Goal: Information Seeking & Learning: Learn about a topic

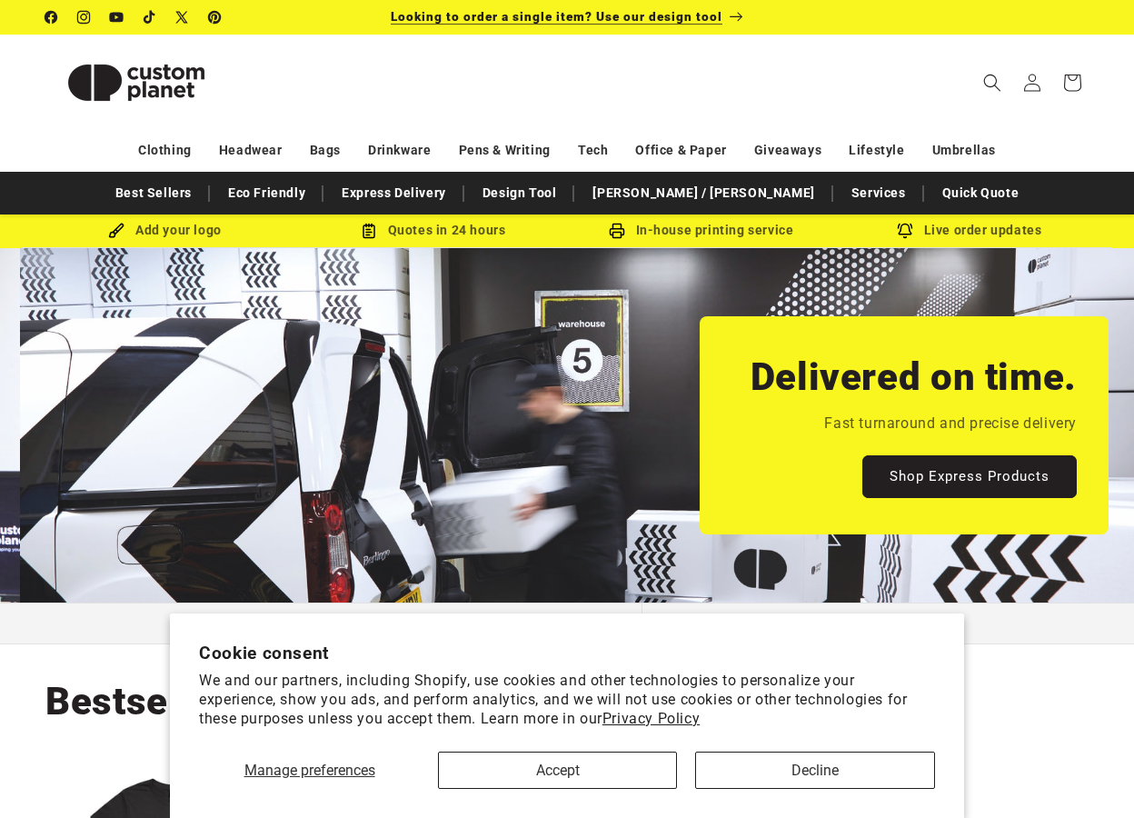
scroll to position [0, 1134]
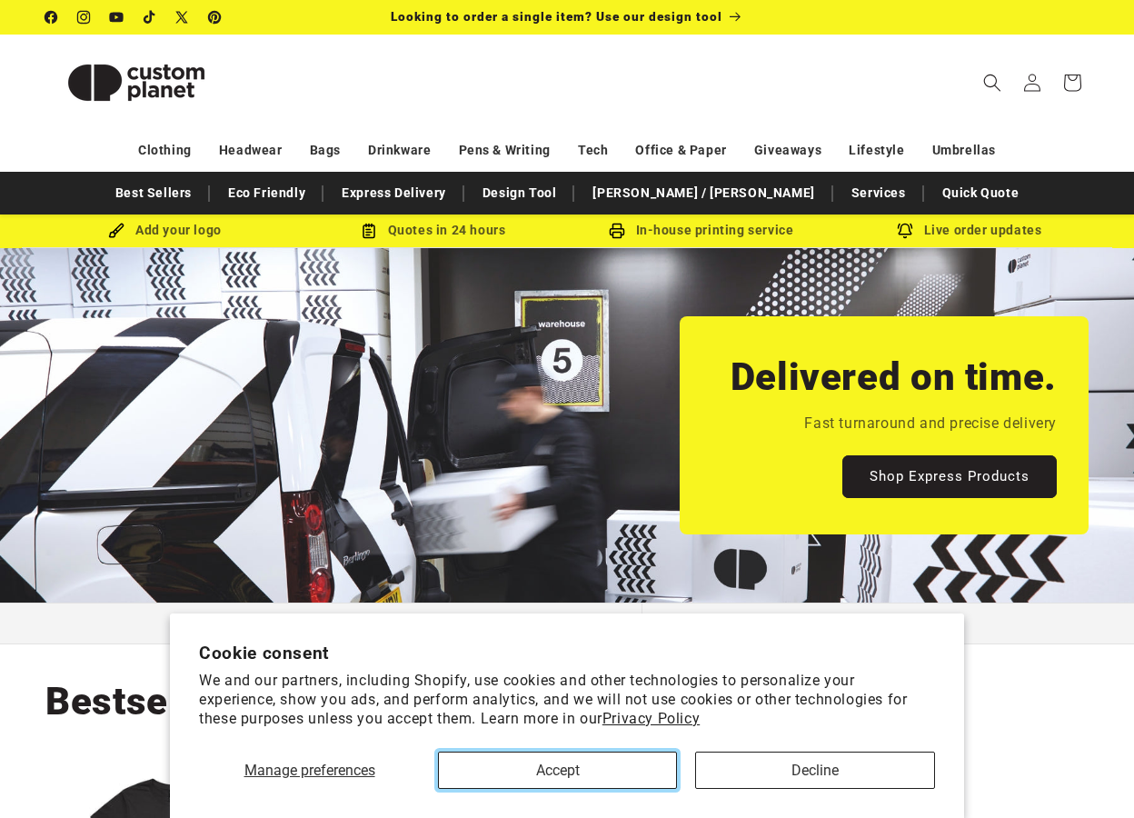
click at [648, 766] on button "Accept" at bounding box center [557, 769] width 239 height 37
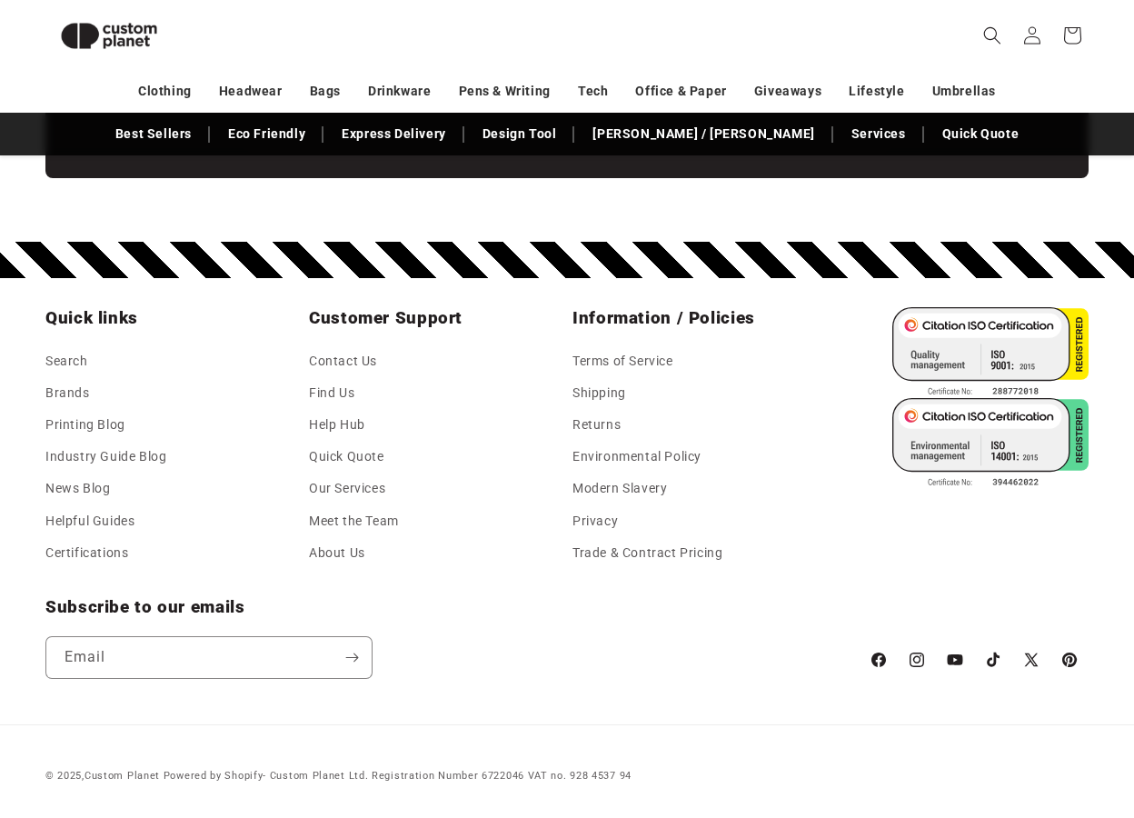
scroll to position [0, 0]
click at [629, 461] on link "Environmental Policy" at bounding box center [636, 457] width 129 height 32
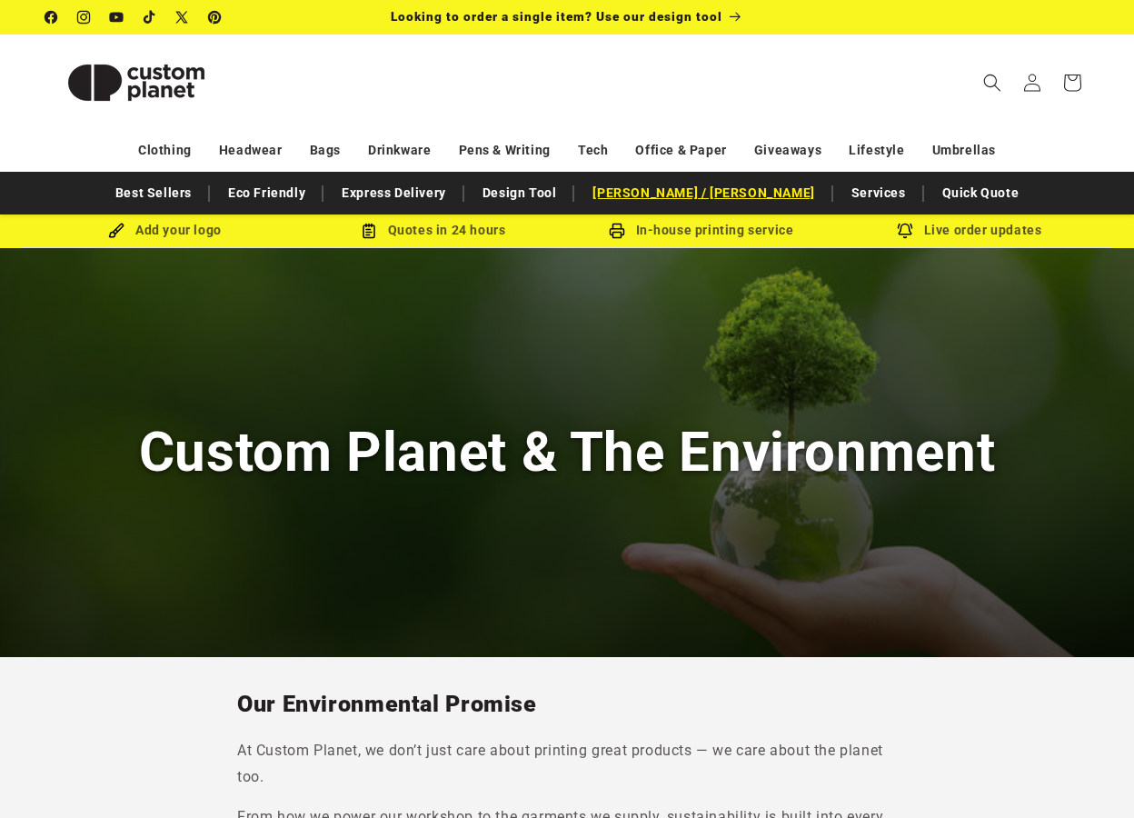
click at [696, 194] on link "[PERSON_NAME] / [PERSON_NAME]" at bounding box center [703, 193] width 240 height 32
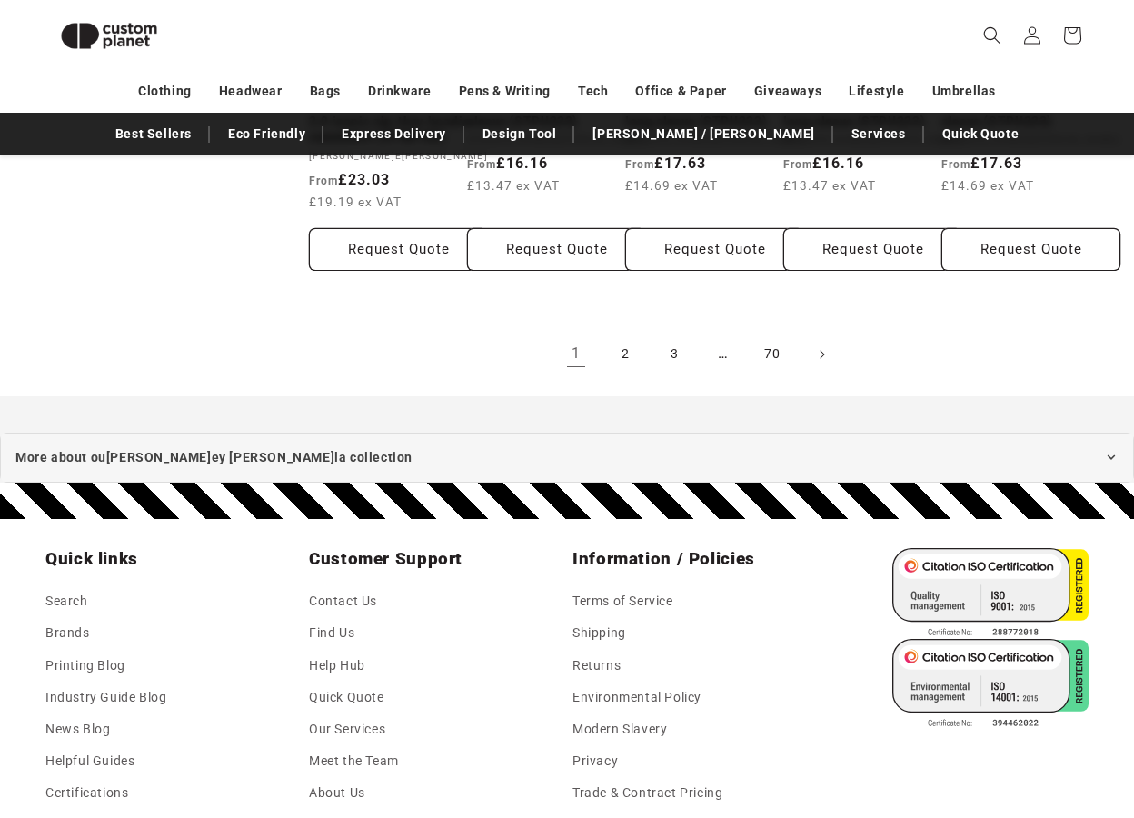
scroll to position [1818, 0]
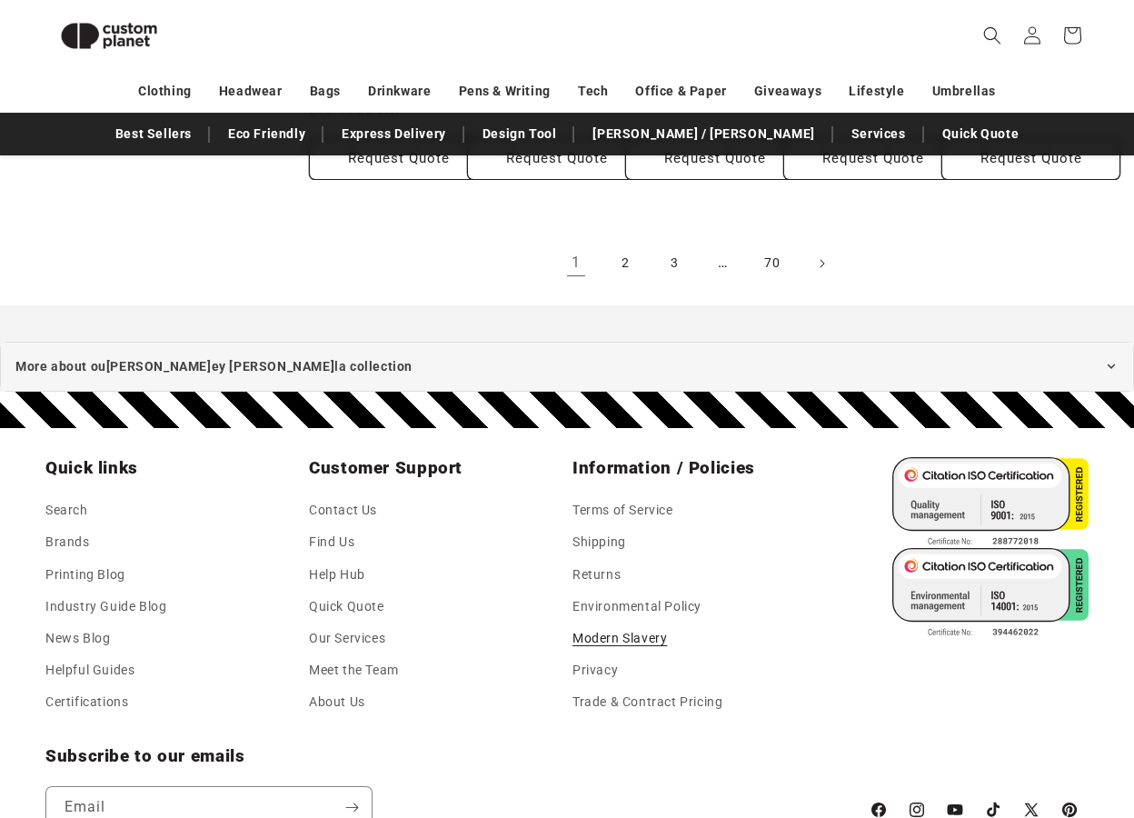
click at [643, 654] on link "Modern Slavery" at bounding box center [619, 638] width 94 height 32
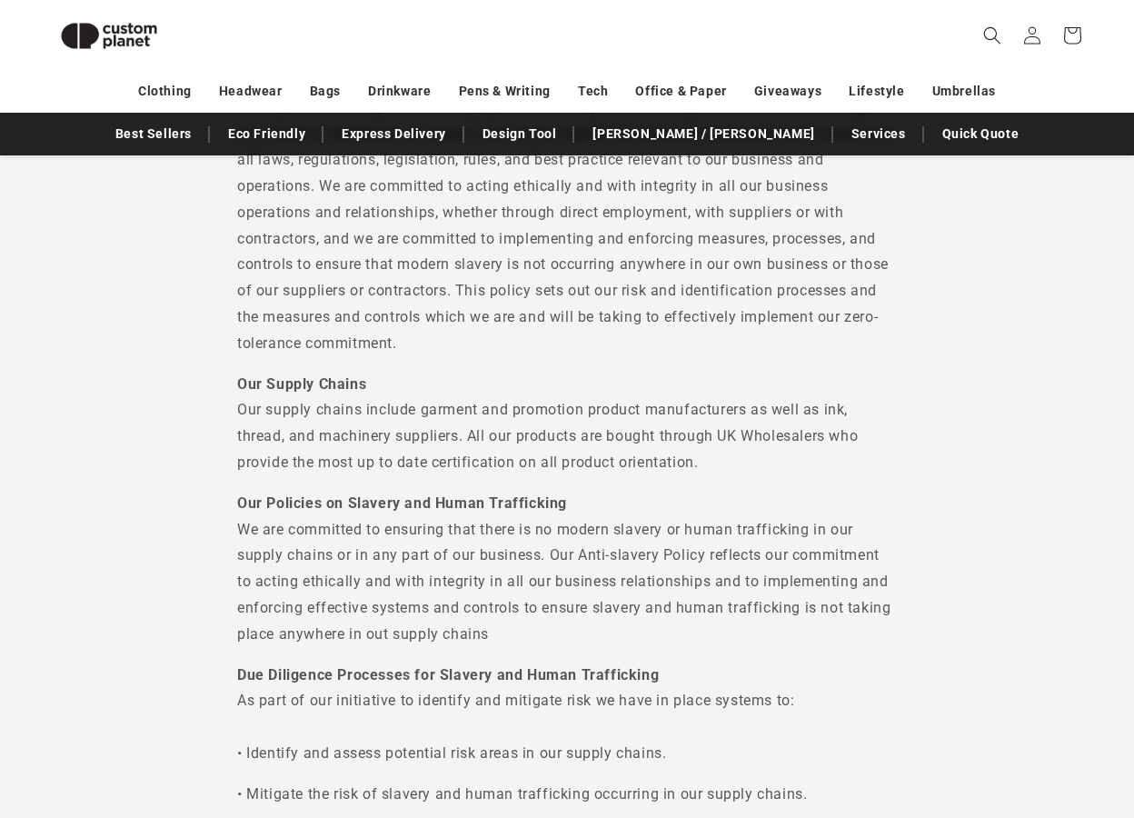
scroll to position [908, 0]
click at [469, 381] on p "Our Supply Chains Our supply chains include garment and promotion product manuf…" at bounding box center [567, 423] width 660 height 104
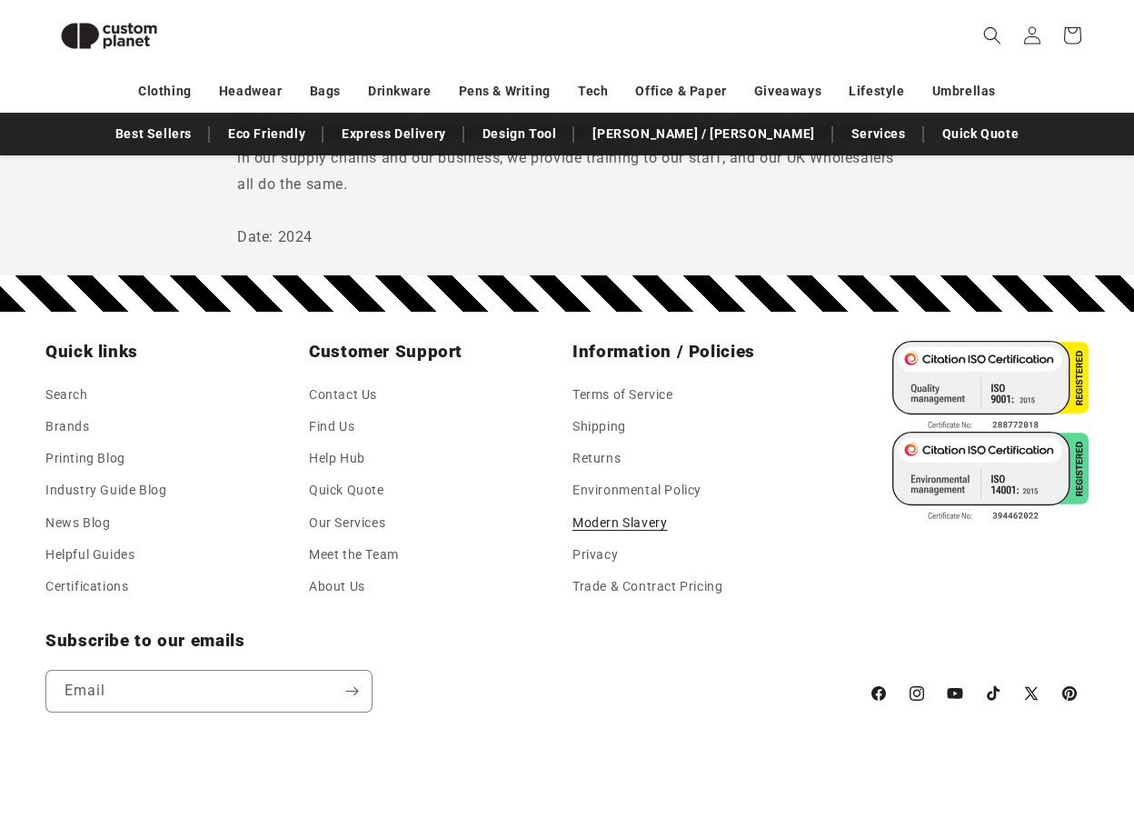
scroll to position [1893, 0]
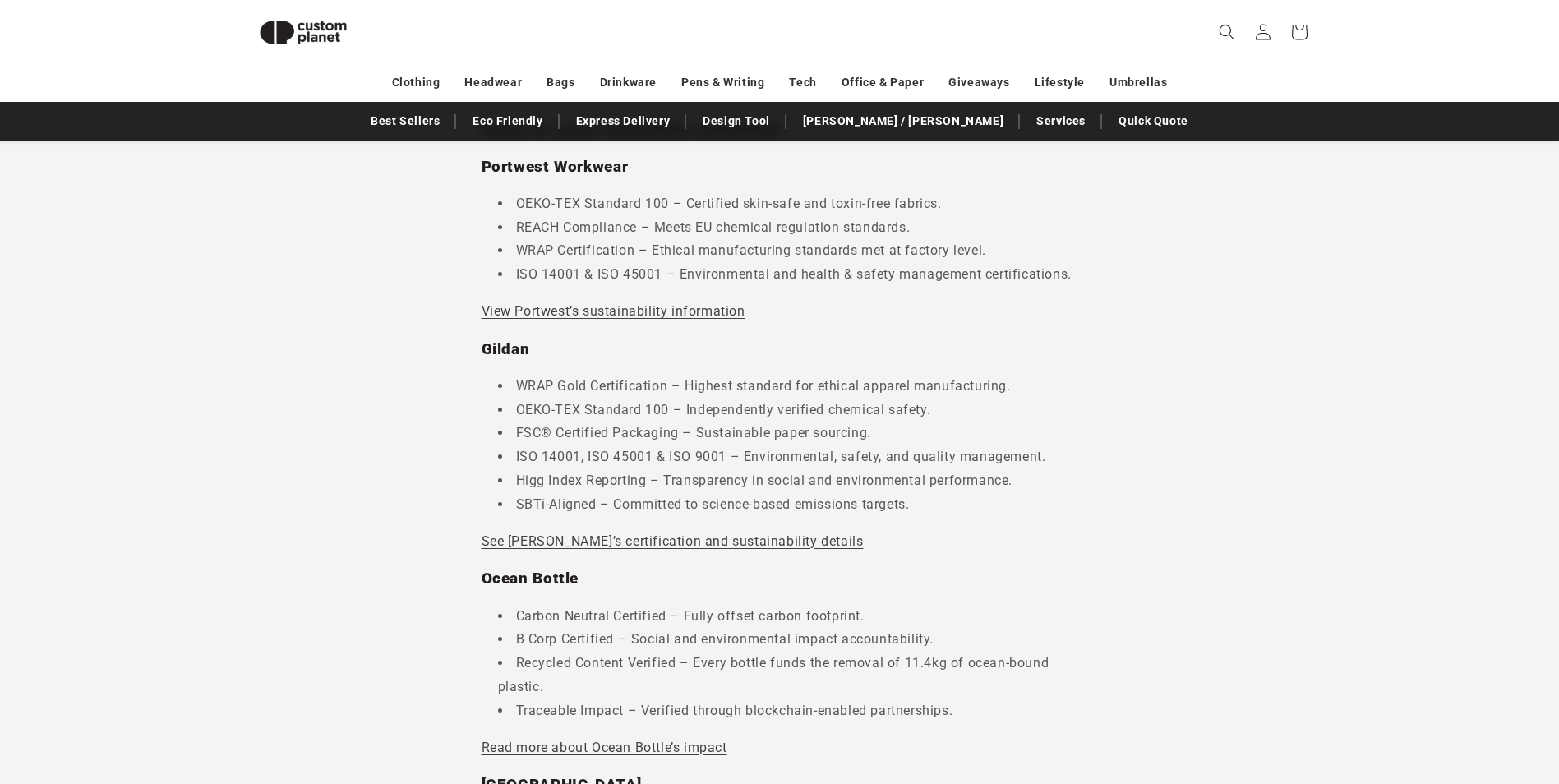
scroll to position [1375, 0]
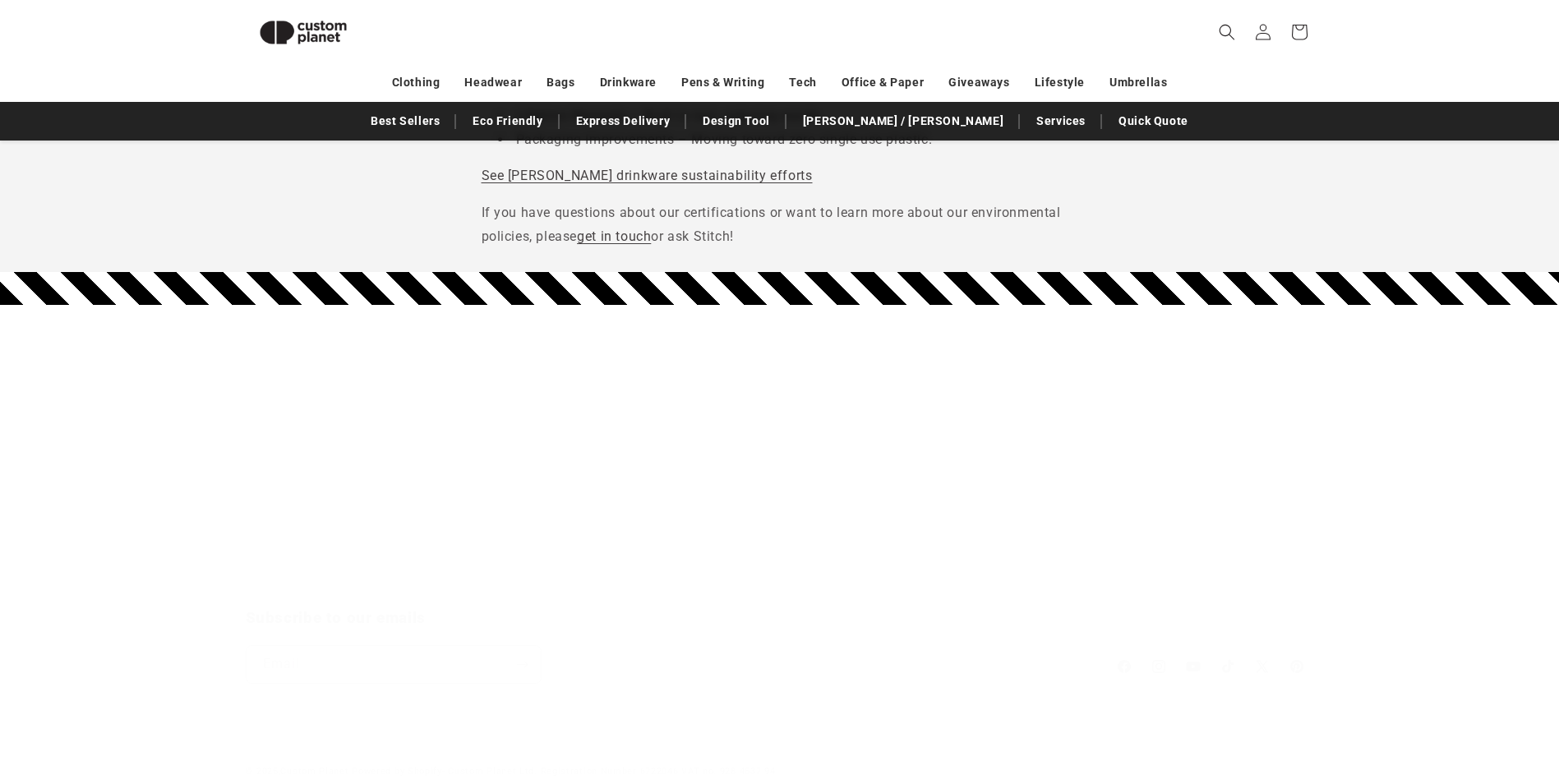
scroll to position [2296, 0]
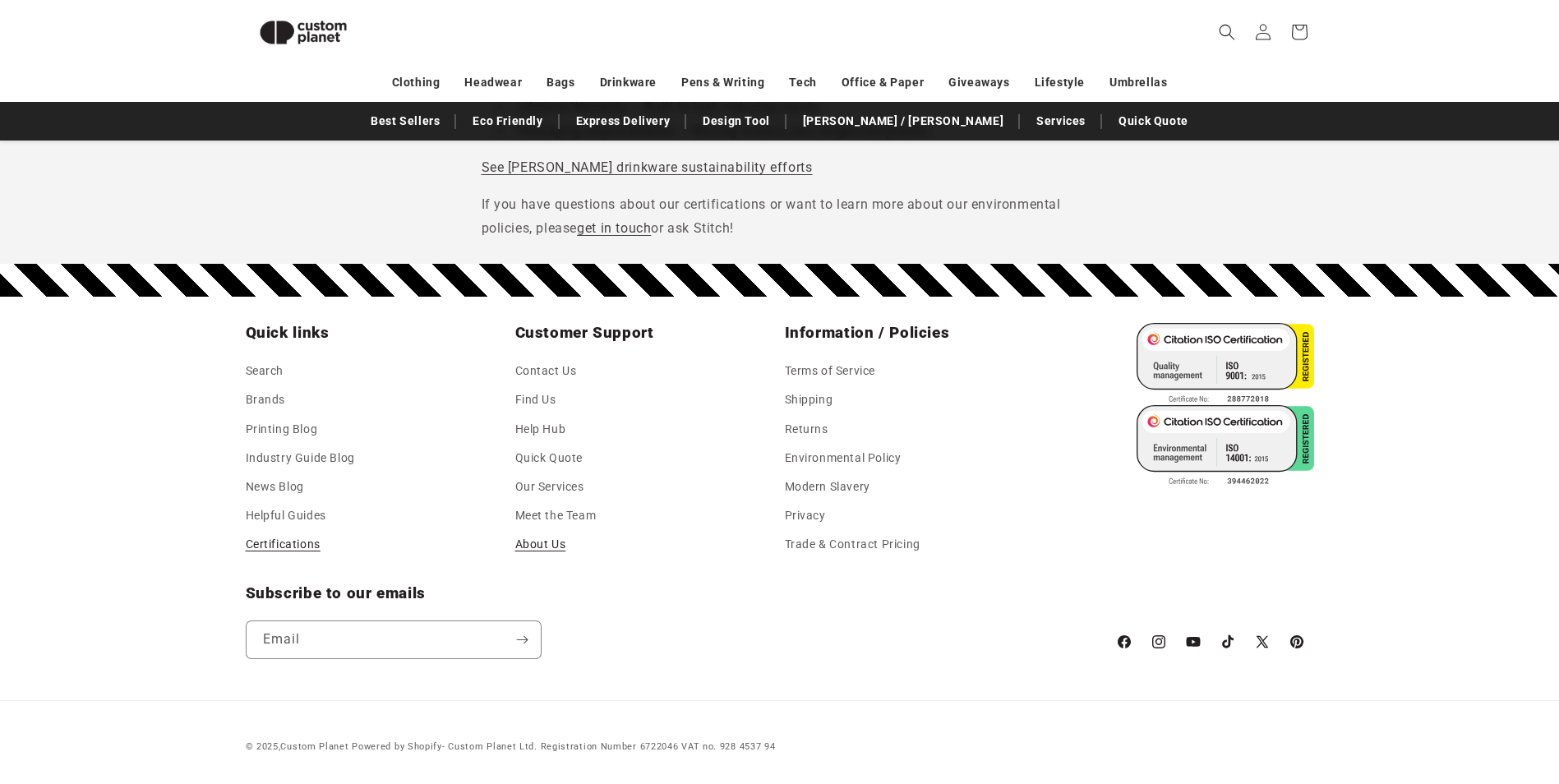
click at [532, 543] on link "About Us" at bounding box center [541, 544] width 51 height 29
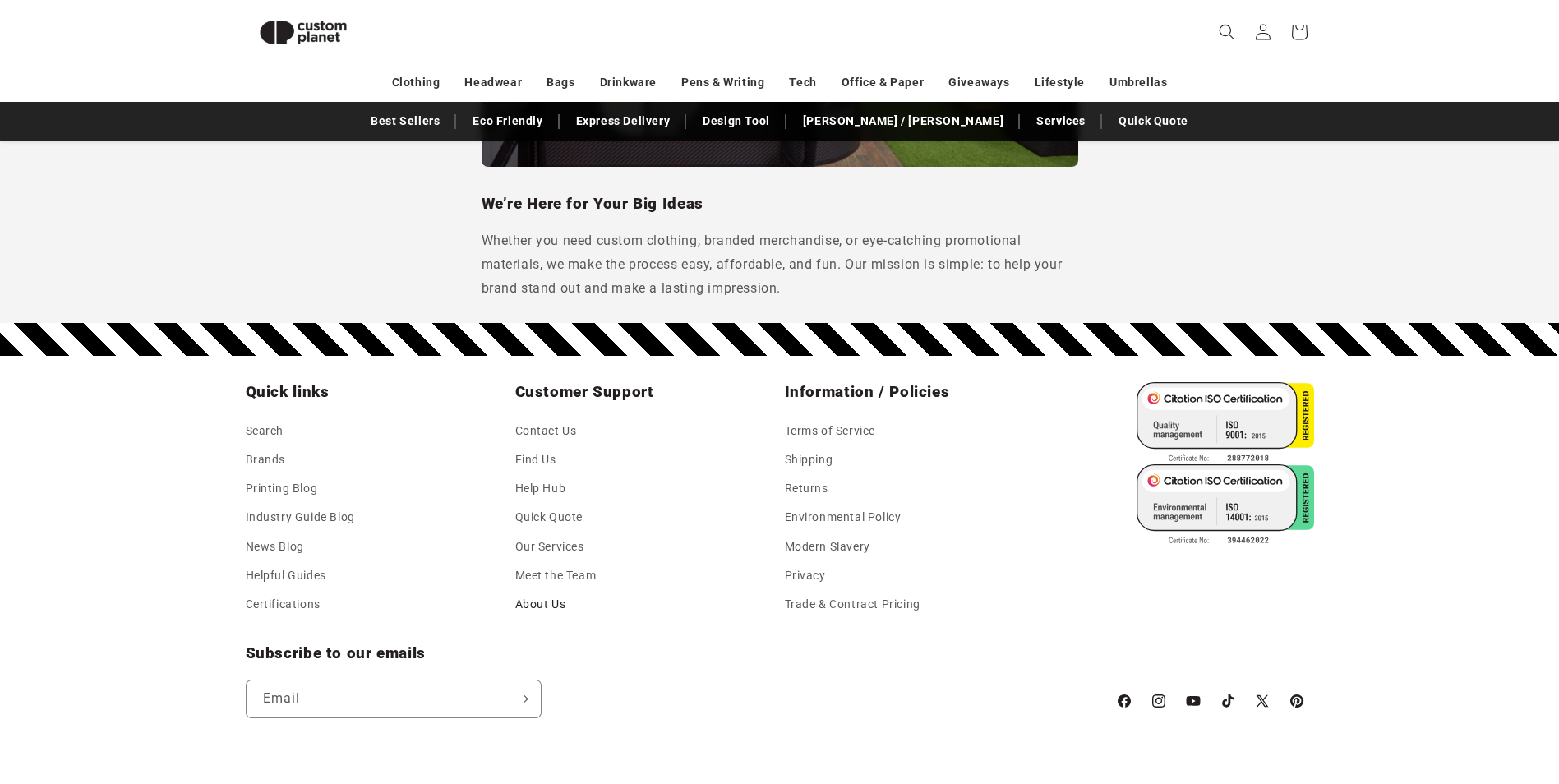
scroll to position [1478, 0]
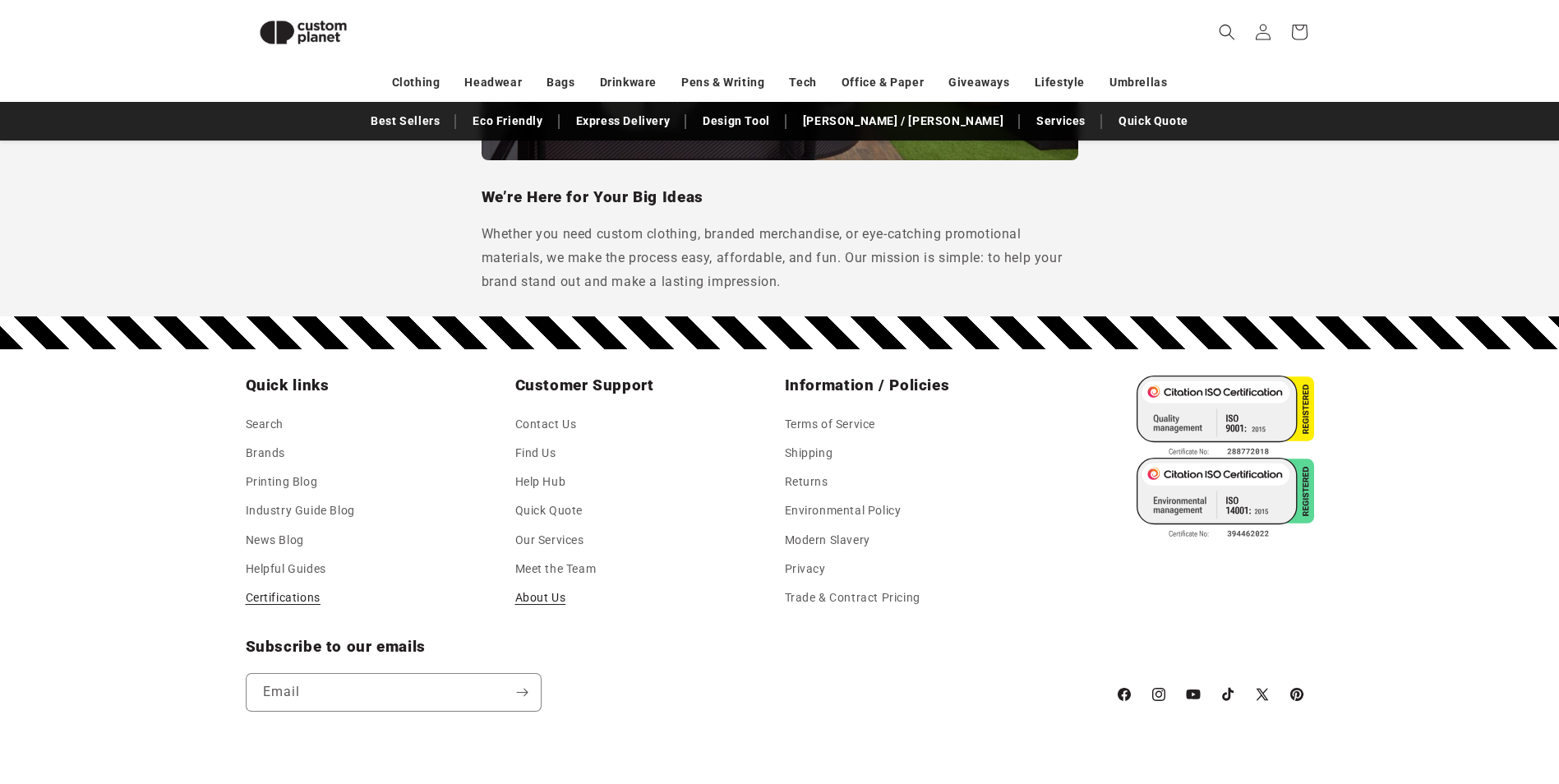
click at [317, 600] on link "Certifications" at bounding box center [283, 598] width 75 height 29
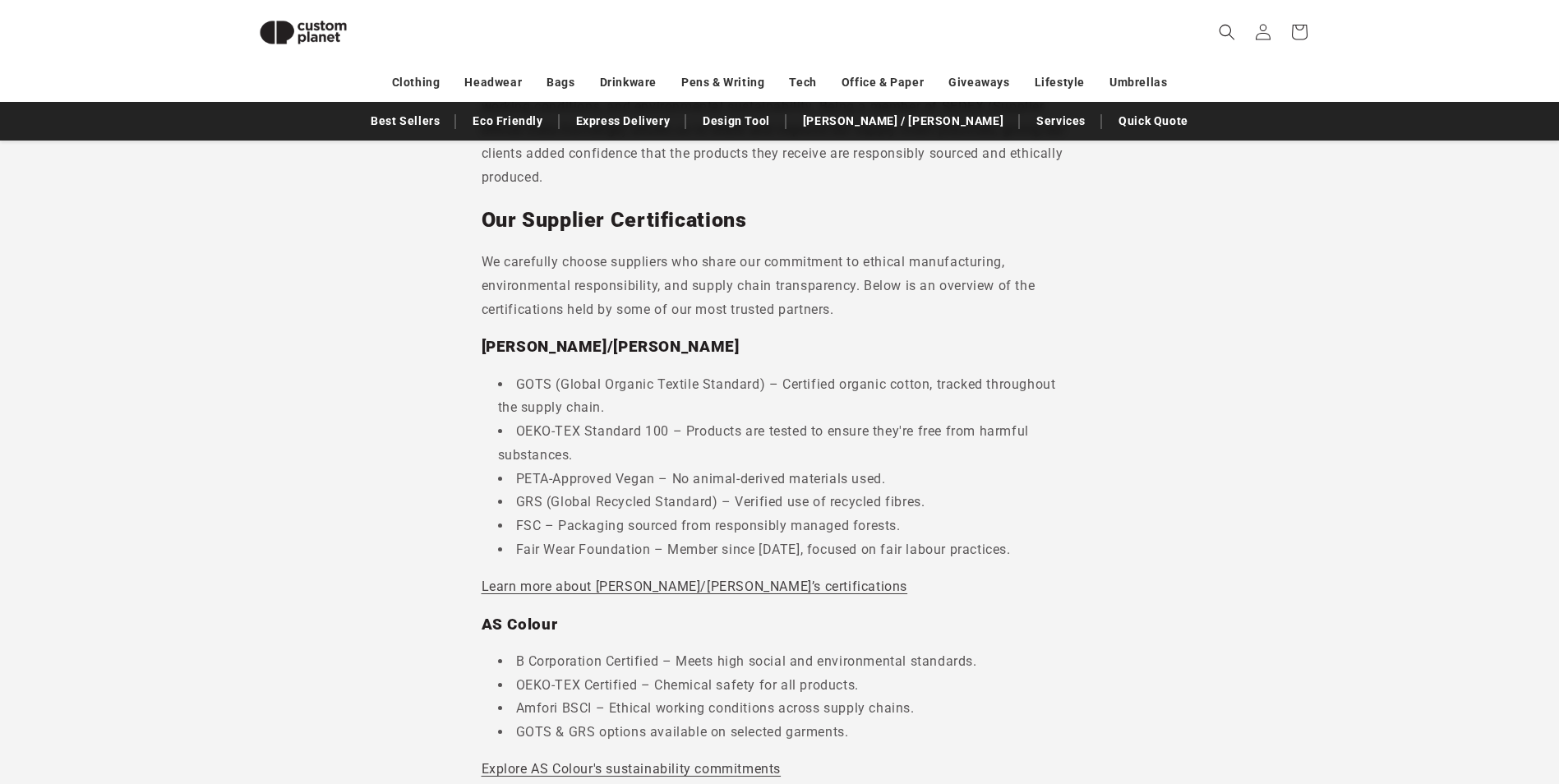
scroll to position [717, 0]
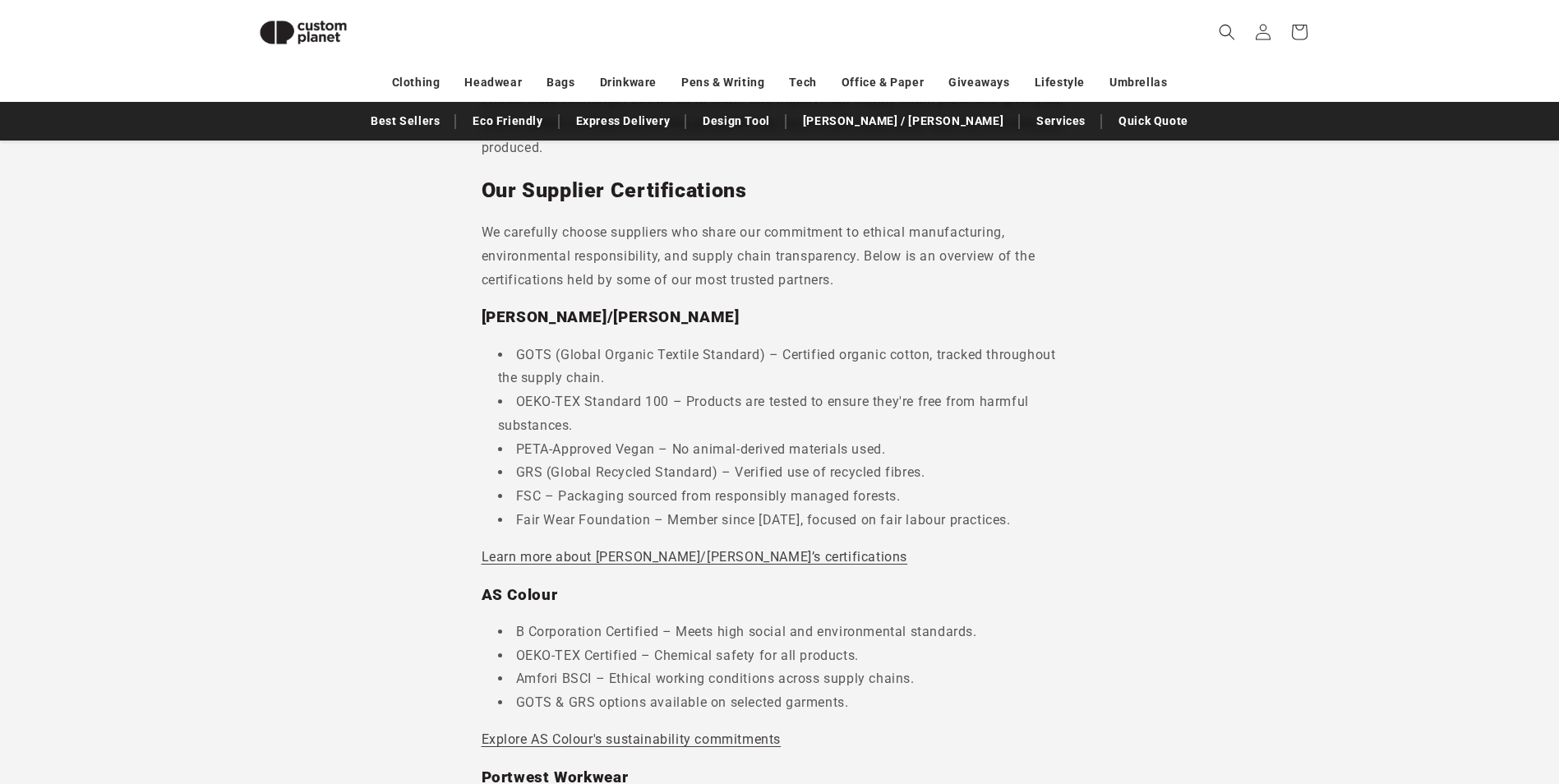
click at [1399, 705] on section "Certifications & Ethical Standards Our Certifications At Custom Planet, we’re c…" at bounding box center [780, 663] width 1559 height 2357
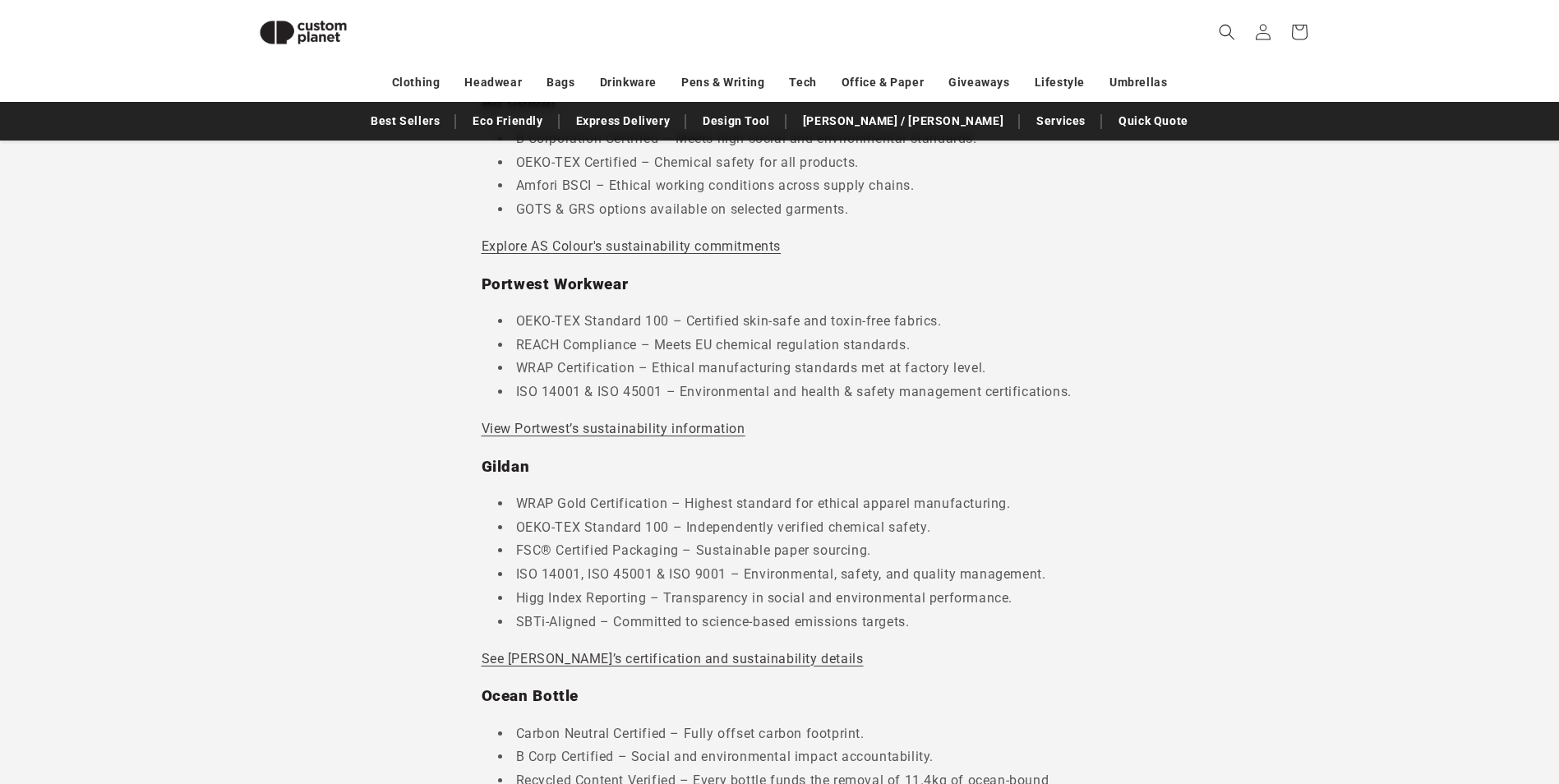
scroll to position [1292, 0]
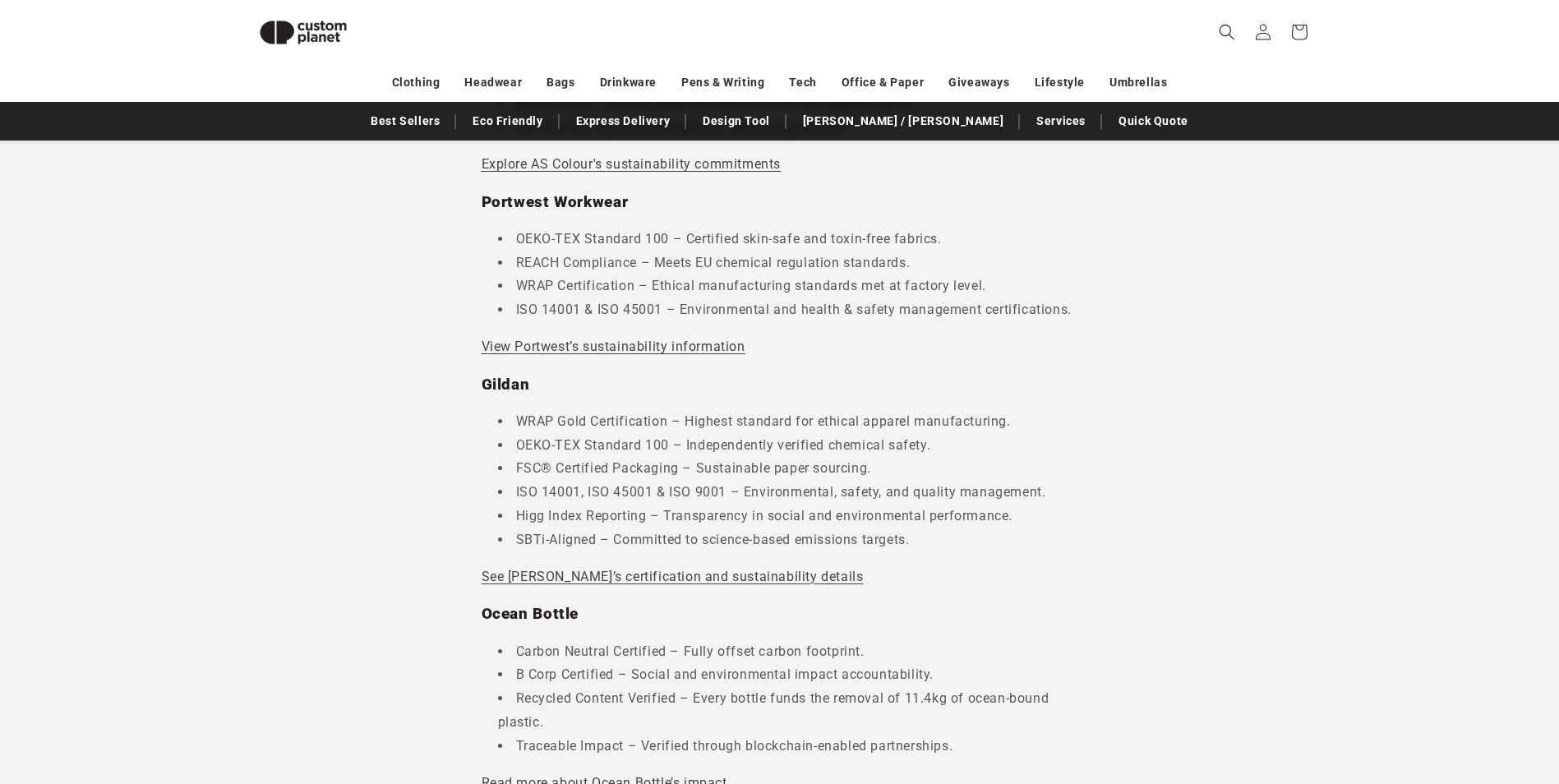
click at [762, 515] on li "Higg Index Reporting – Transparency in social and environmental performance." at bounding box center [788, 516] width 580 height 24
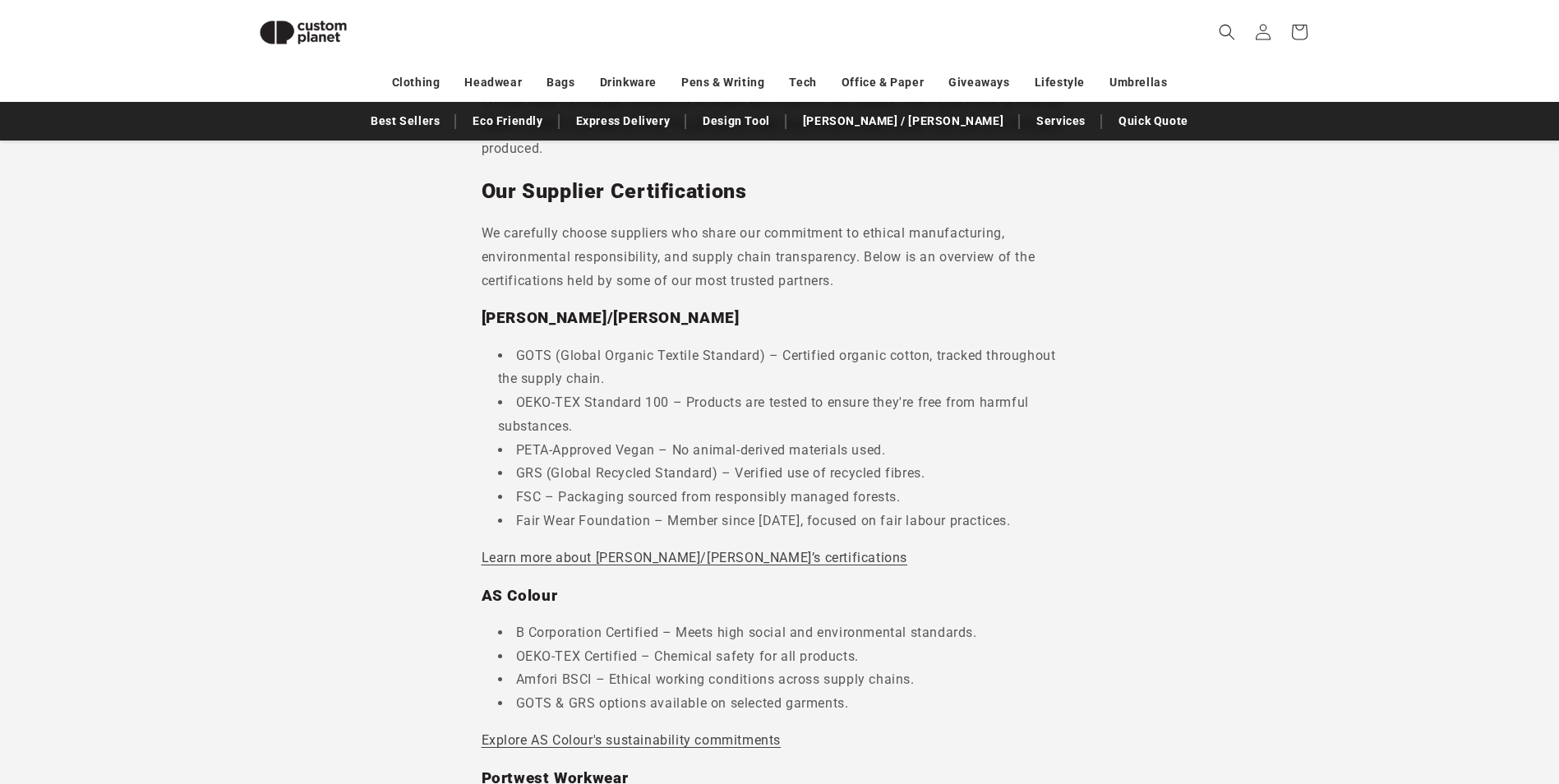
scroll to position [717, 0]
click at [533, 354] on li "GOTS (Global Organic Textile Standard) – Certified organic cotton, tracked thro…" at bounding box center [788, 367] width 580 height 48
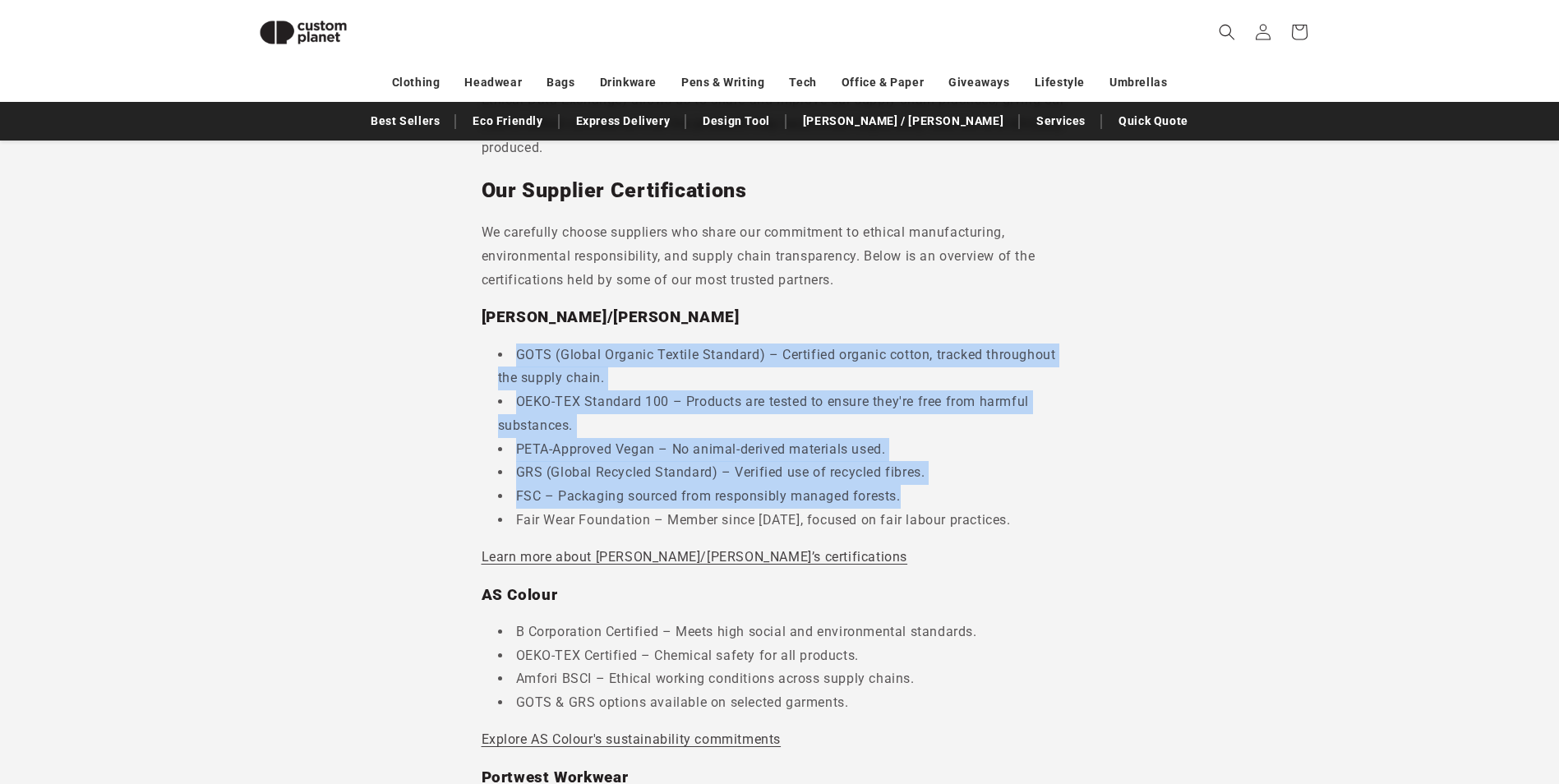
drag, startPoint x: 513, startPoint y: 353, endPoint x: 1149, endPoint y: 486, distance: 649.8
click at [1149, 486] on section "Certifications & Ethical Standards Our Certifications At Custom Planet, we’re c…" at bounding box center [780, 663] width 1559 height 2357
copy ul "GOTS (Global Organic Textile Standard) – Certified organic cotton, tracked thro…"
drag, startPoint x: 535, startPoint y: 670, endPoint x: 534, endPoint y: 650, distance: 20.0
click at [535, 670] on li "Amfori BSCI – Ethical working conditions across supply chains." at bounding box center [788, 679] width 580 height 24
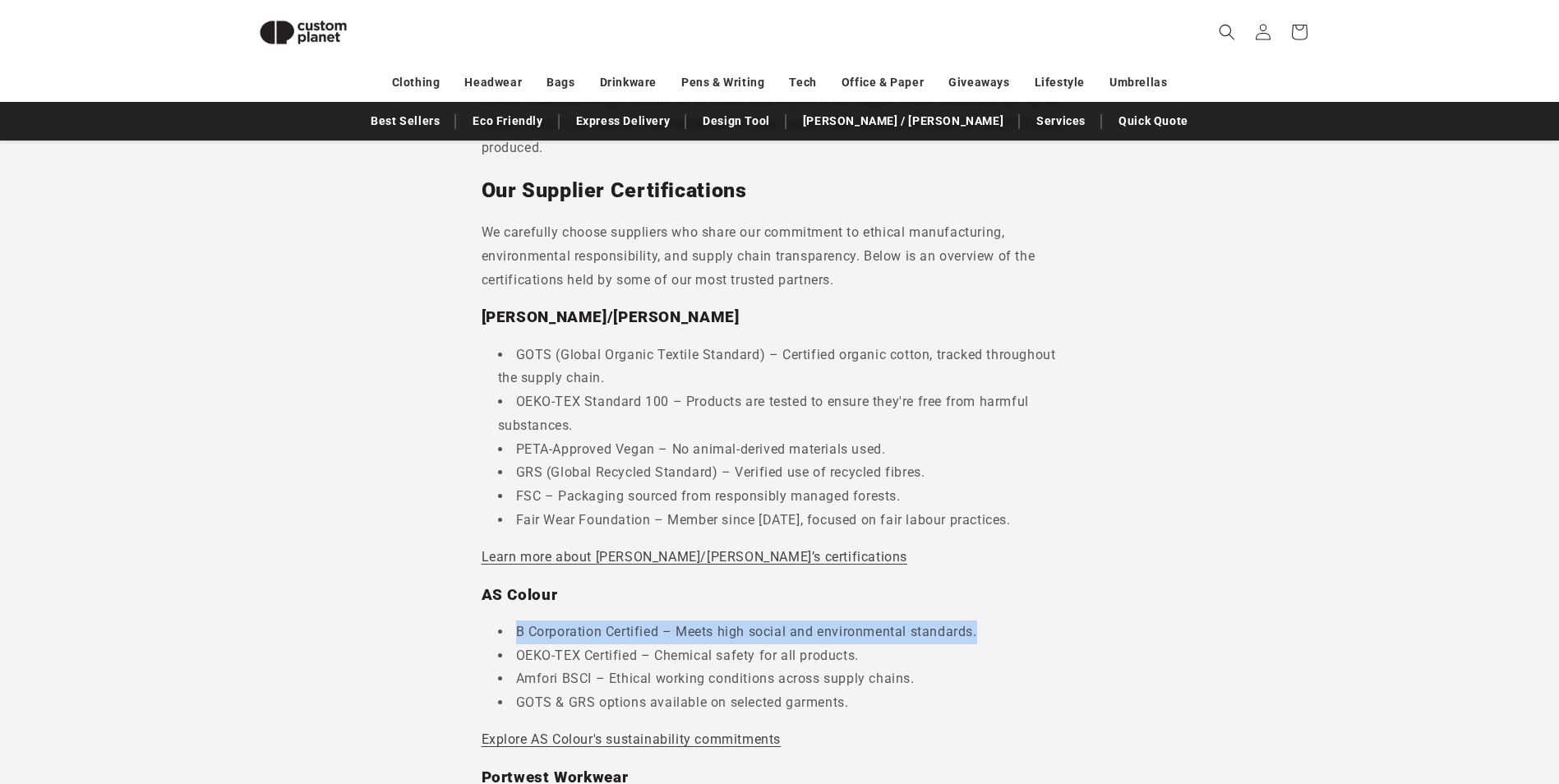
drag, startPoint x: 510, startPoint y: 623, endPoint x: 978, endPoint y: 638, distance: 468.2
click at [978, 638] on li "B Corporation Certified – Meets high social and environmental standards." at bounding box center [788, 632] width 580 height 24
copy li "B Corporation Certified – Meets high social and environmental standards."
click at [921, 676] on li "Amfori BSCI – Ethical working conditions across supply chains." at bounding box center [788, 679] width 580 height 24
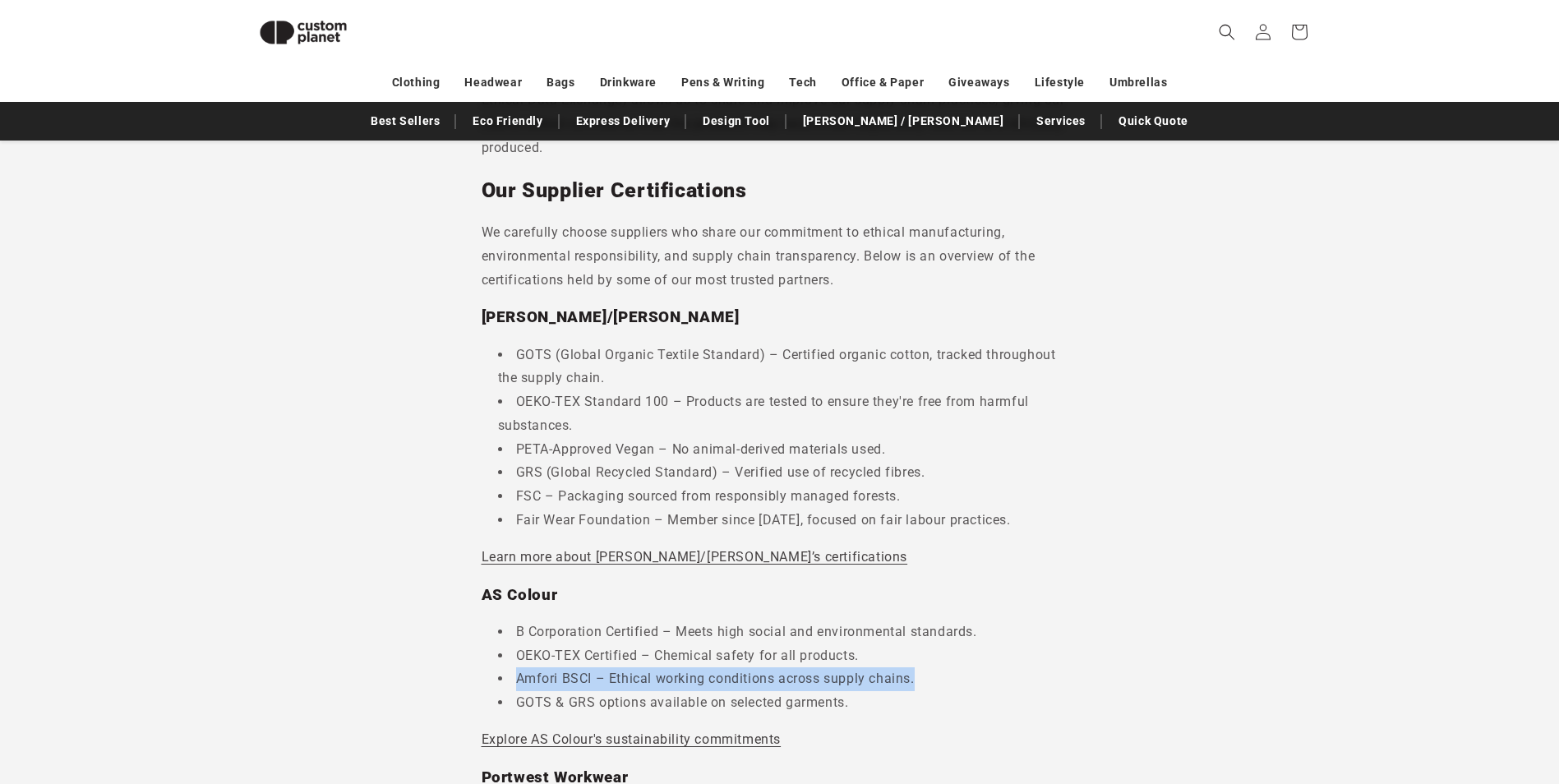
drag, startPoint x: 921, startPoint y: 679, endPoint x: 493, endPoint y: 675, distance: 428.0
click at [493, 675] on ul "B Corporation Certified – Meets high social and environmental standards. OEKO-T…" at bounding box center [780, 667] width 597 height 94
copy li "Amfori BSCI – Ethical working conditions across supply chains."
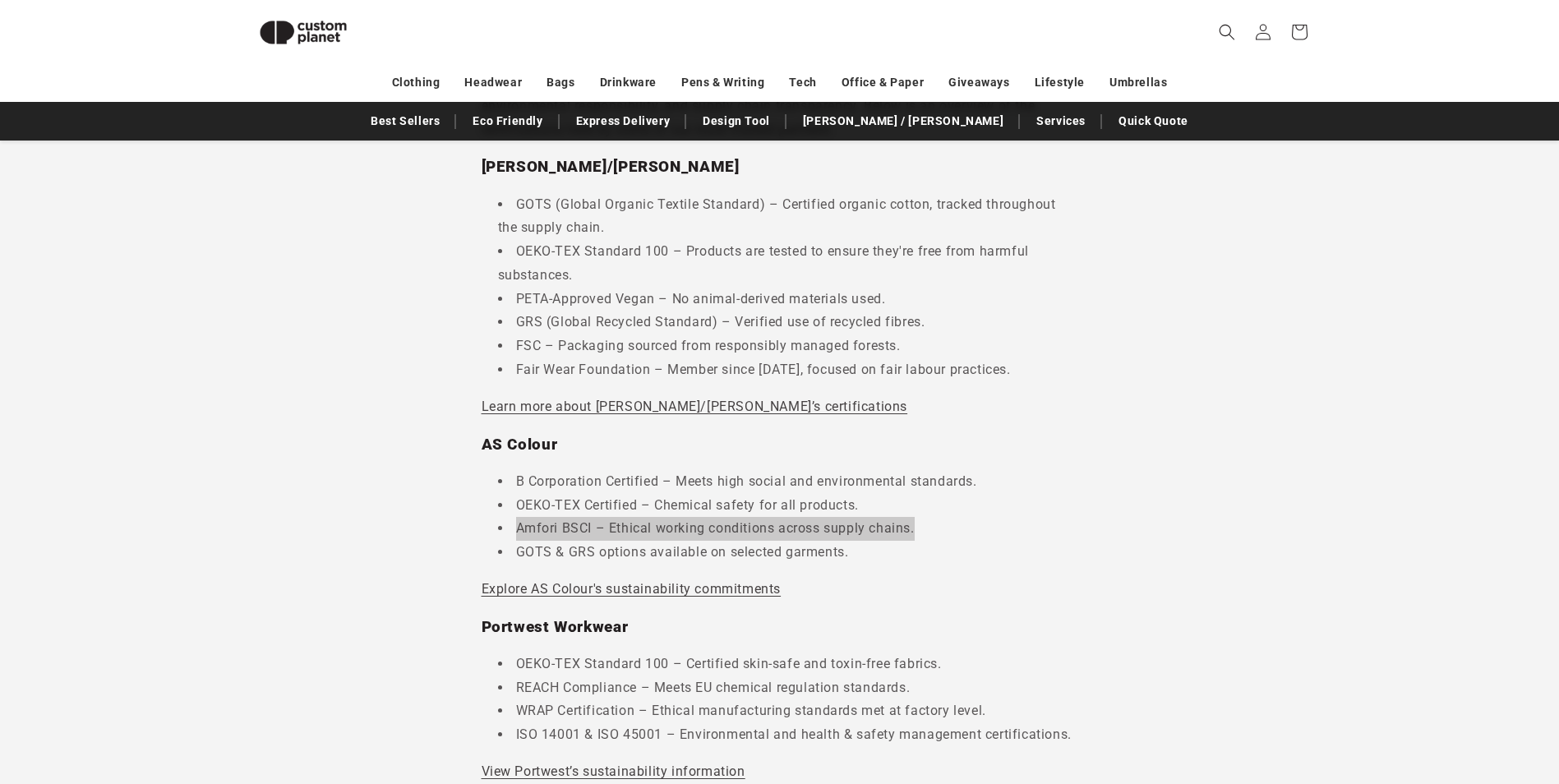
scroll to position [882, 0]
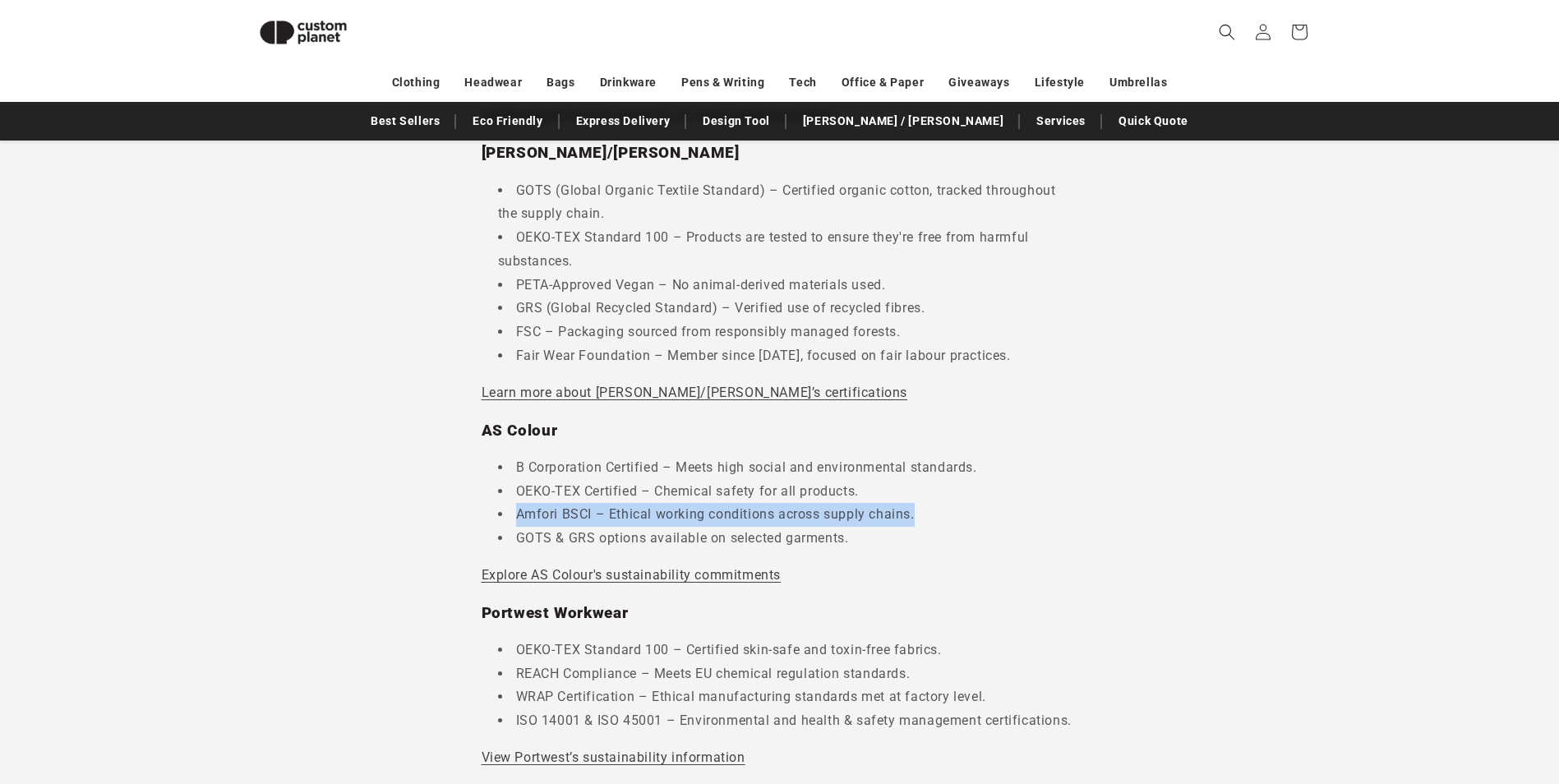
drag, startPoint x: 1015, startPoint y: 686, endPoint x: 976, endPoint y: 688, distance: 39.1
click at [1015, 686] on li "WRAP Certification – Ethical manufacturing standards met at factory level." at bounding box center [788, 697] width 580 height 24
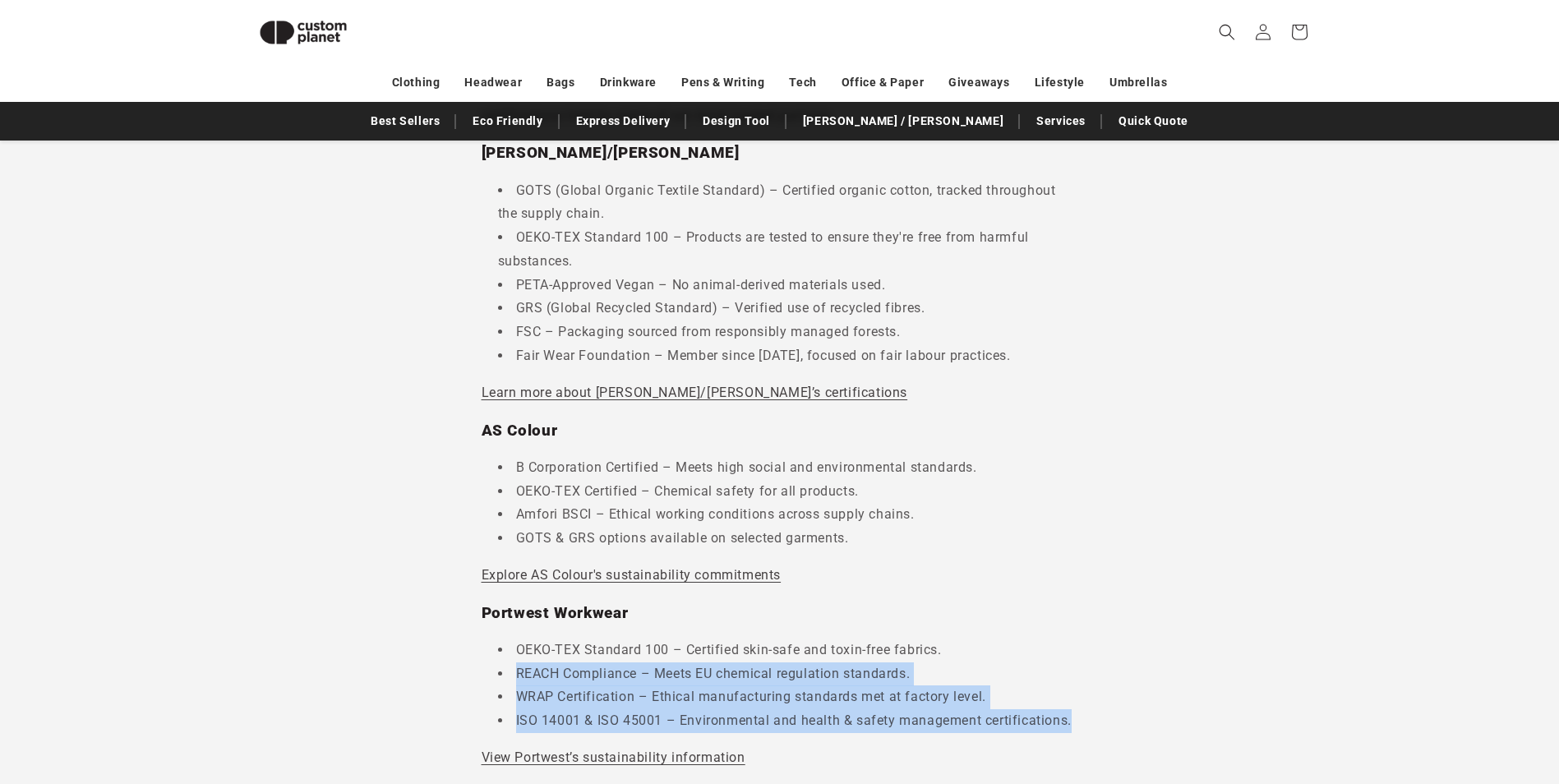
drag, startPoint x: 1074, startPoint y: 718, endPoint x: 490, endPoint y: 669, distance: 586.1
click at [490, 669] on ul "OEKO-TEX Standard 100 – Certified skin-safe and toxin-free fabrics. REACH Compl…" at bounding box center [780, 685] width 597 height 94
copy ul "REACH Compliance – Meets EU chemical regulation standards. WRAP Certification –…"
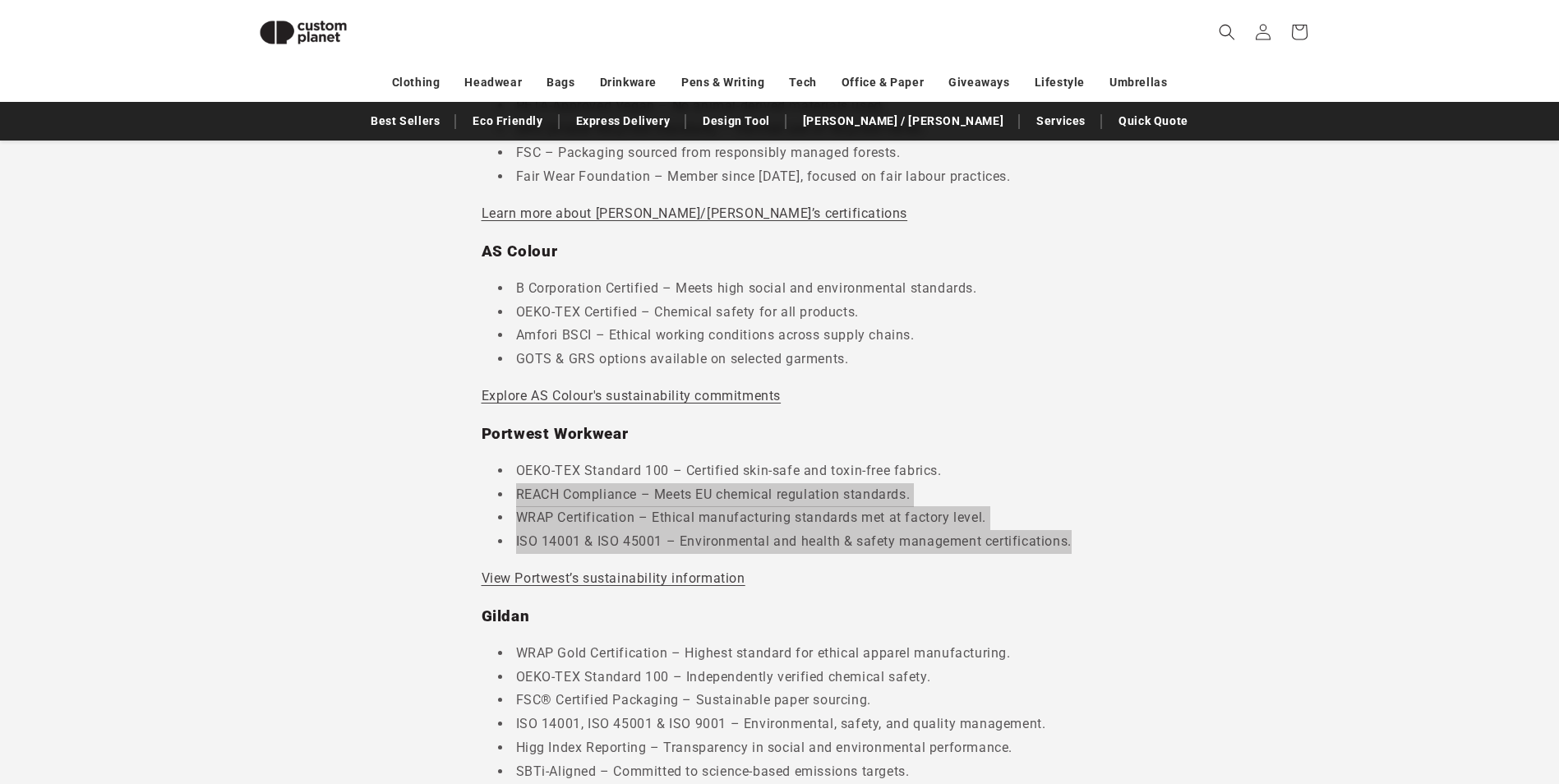
scroll to position [1129, 0]
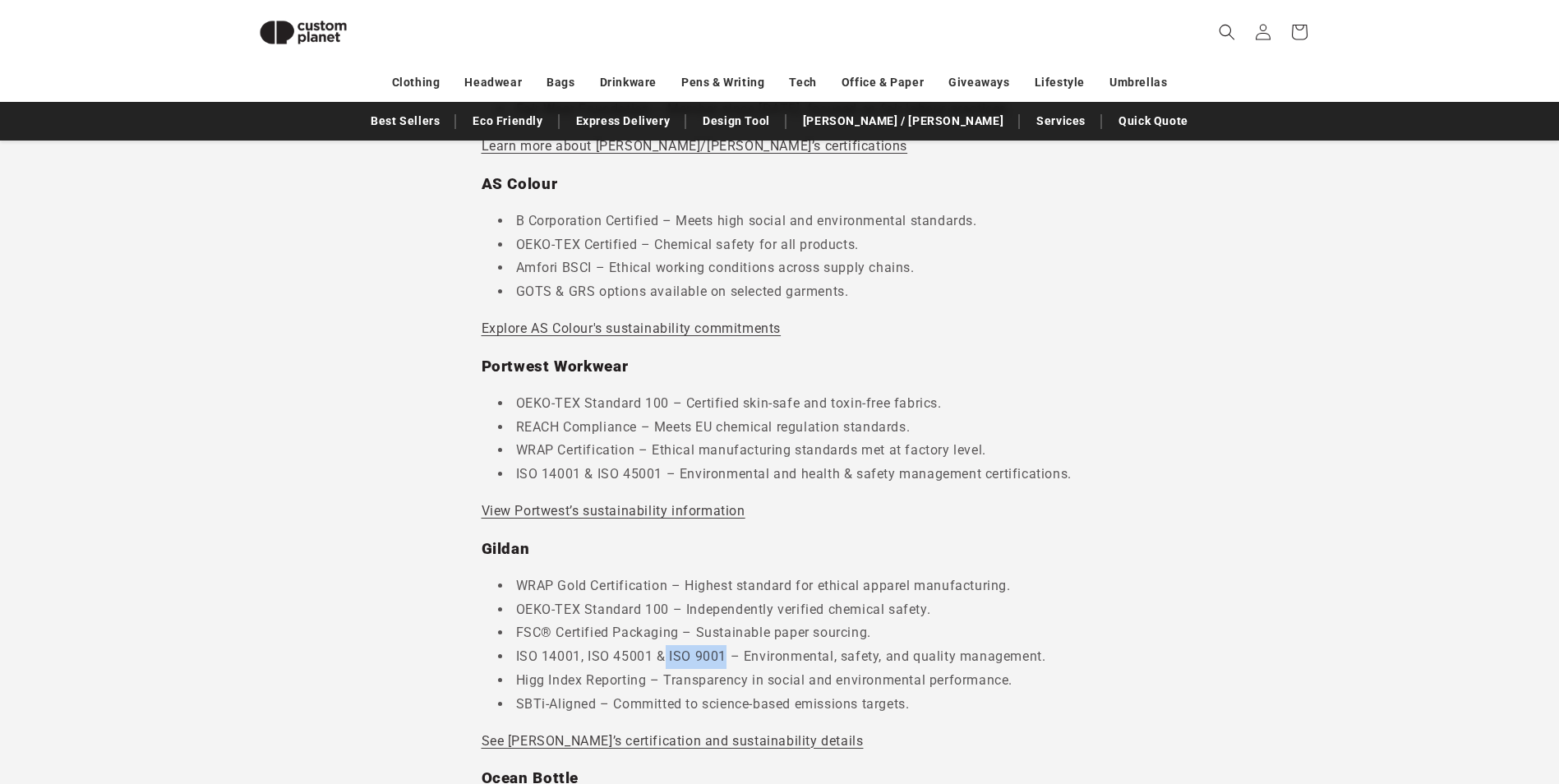
drag, startPoint x: 724, startPoint y: 652, endPoint x: 666, endPoint y: 656, distance: 58.1
click at [666, 656] on li "ISO 14001, ISO 45001 & ISO 9001 – Environmental, safety, and quality management." at bounding box center [788, 656] width 580 height 24
copy li "ISO 9001"
drag, startPoint x: 670, startPoint y: 693, endPoint x: 780, endPoint y: 699, distance: 110.2
click at [670, 693] on li "SBTi-Aligned – Committed to science-based emissions targets." at bounding box center [788, 704] width 580 height 24
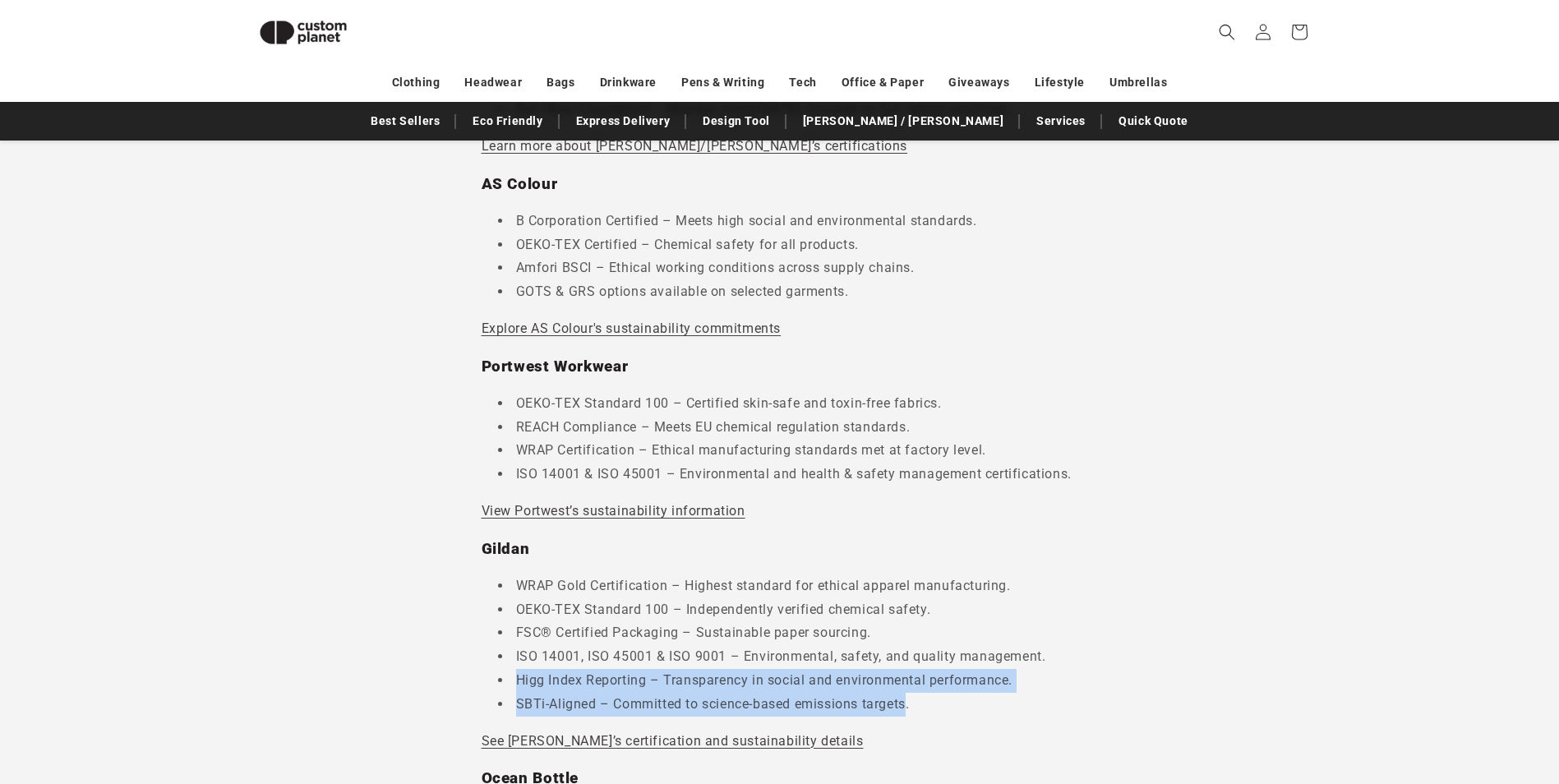
drag, startPoint x: 912, startPoint y: 702, endPoint x: 519, endPoint y: 679, distance: 393.7
click at [517, 679] on ul "WRAP Gold Certification – Highest standard for ethical apparel manufacturing. O…" at bounding box center [780, 645] width 597 height 142
copy ul "Higg Index Reporting – Transparency in social and environmental performance. SB…"
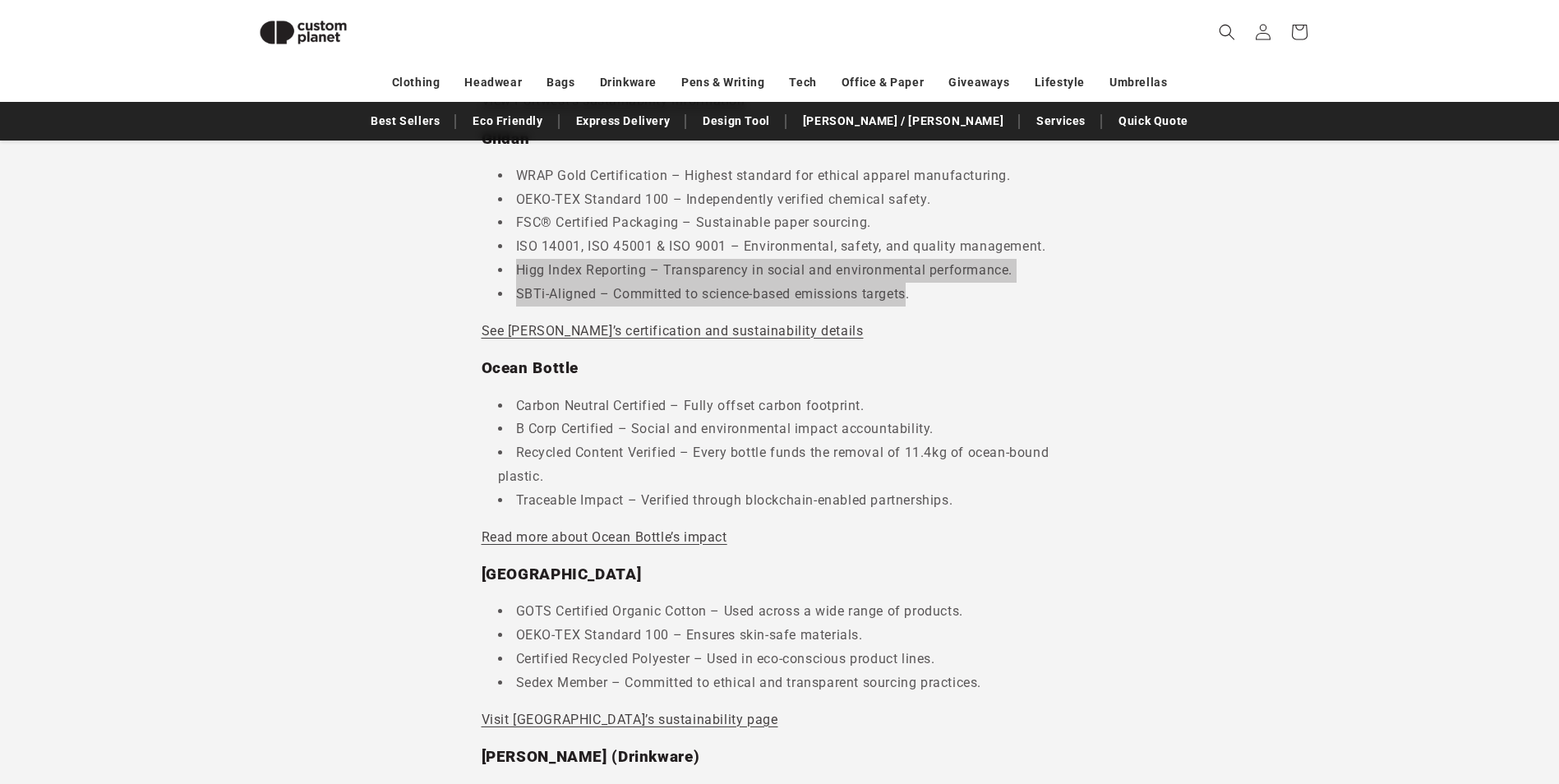
scroll to position [1539, 0]
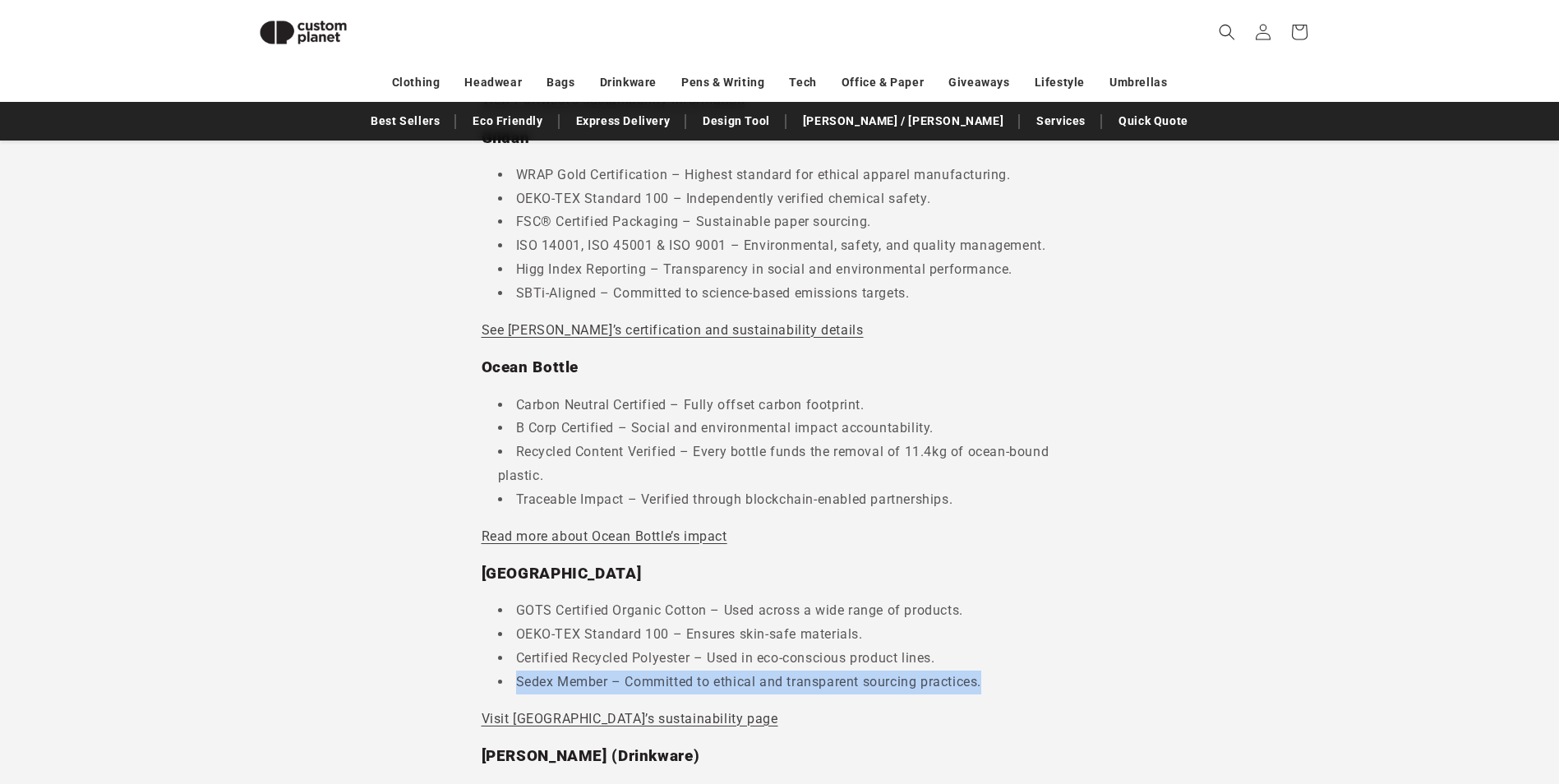
drag, startPoint x: 990, startPoint y: 672, endPoint x: 385, endPoint y: 680, distance: 605.1
copy li "Sedex Member – Committed to ethical and transparent sourcing practices."
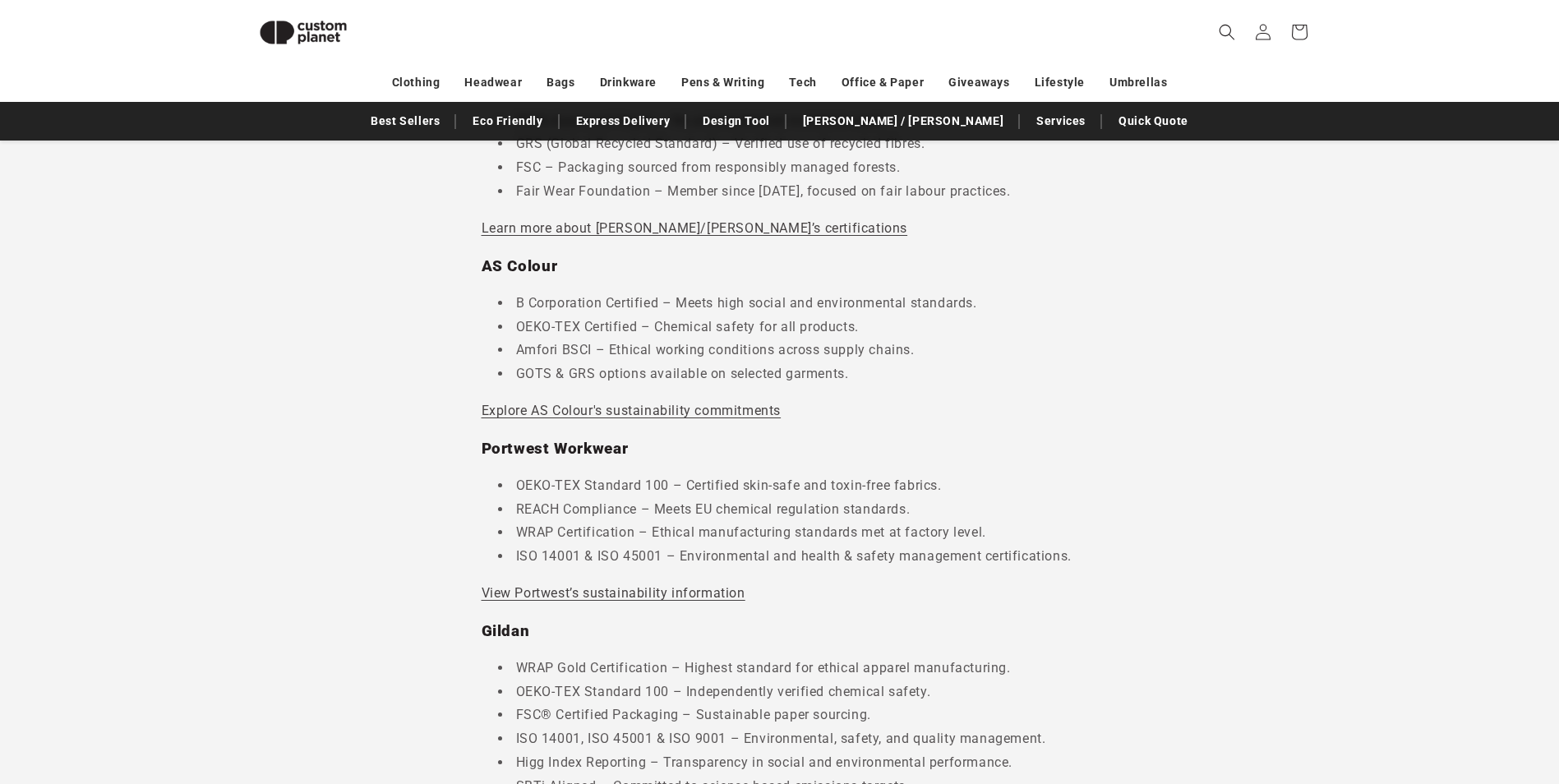
scroll to position [799, 0]
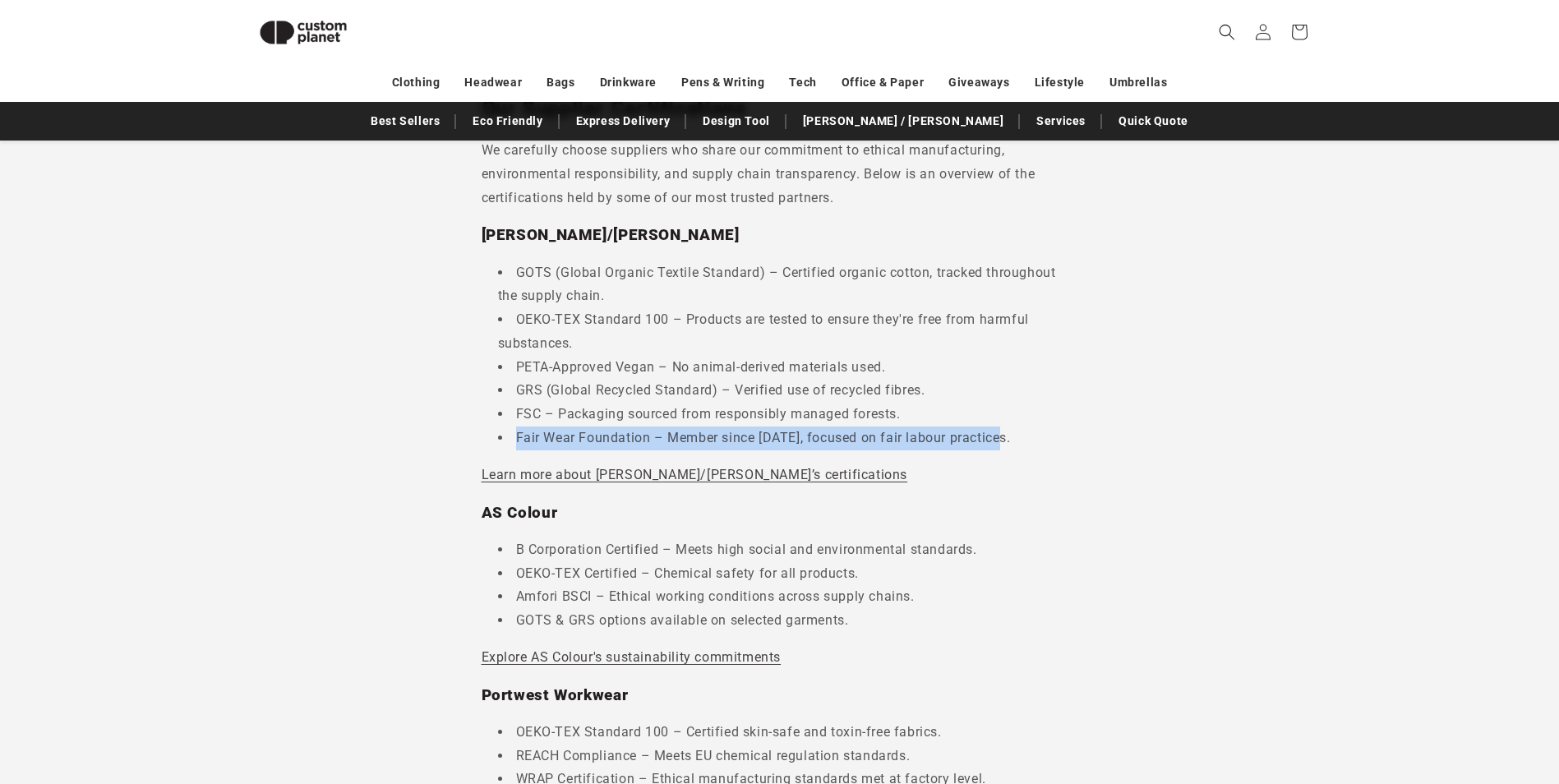
drag, startPoint x: 1010, startPoint y: 439, endPoint x: 514, endPoint y: 431, distance: 496.1
click at [514, 431] on li "Fair Wear Foundation – Member since 2012, focused on fair labour practices." at bounding box center [788, 439] width 580 height 24
copy li "Fair Wear Foundation – Member since 2012, focused on fair labour practices."
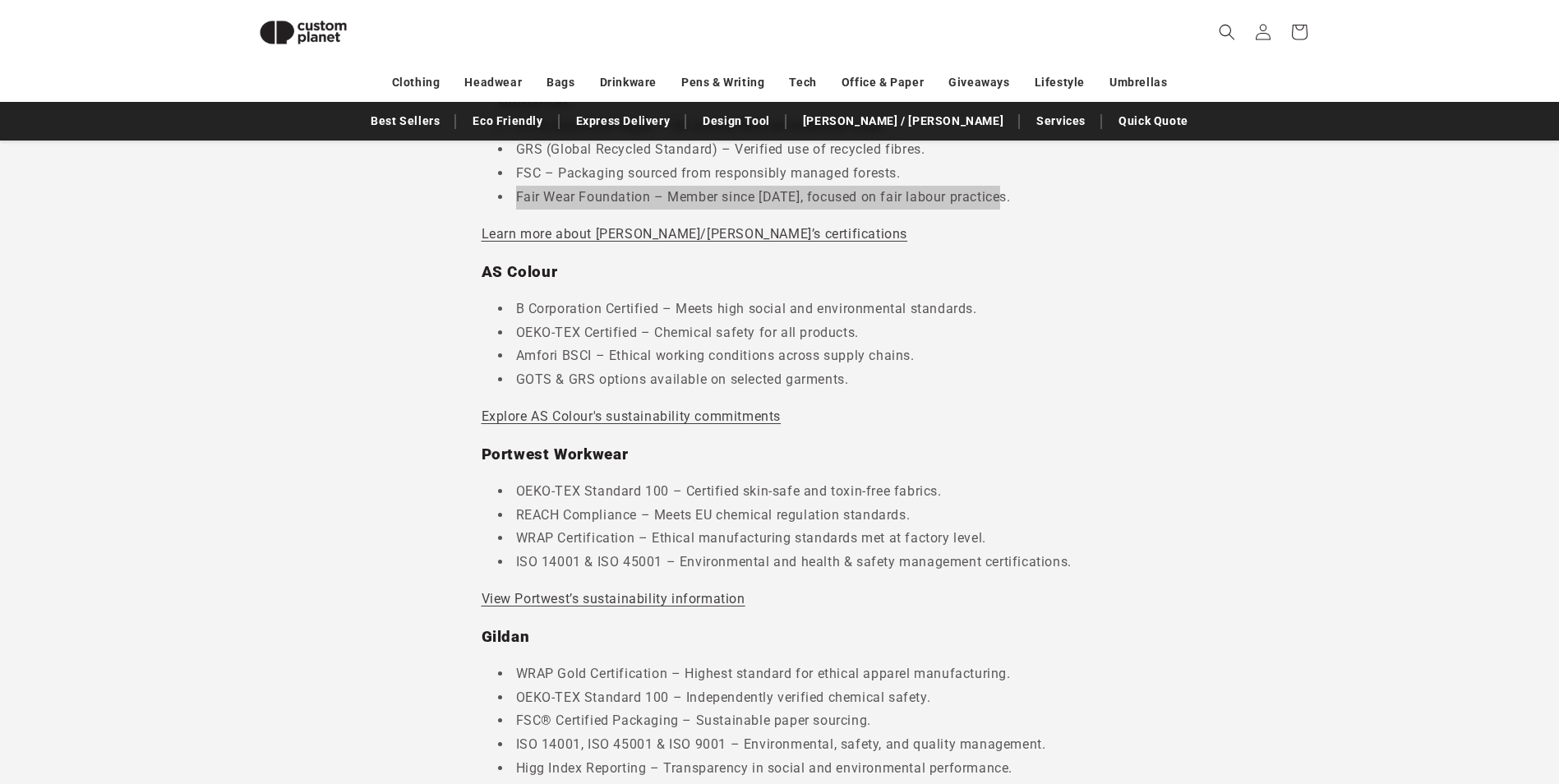
scroll to position [1046, 0]
